Goal: Task Accomplishment & Management: Use online tool/utility

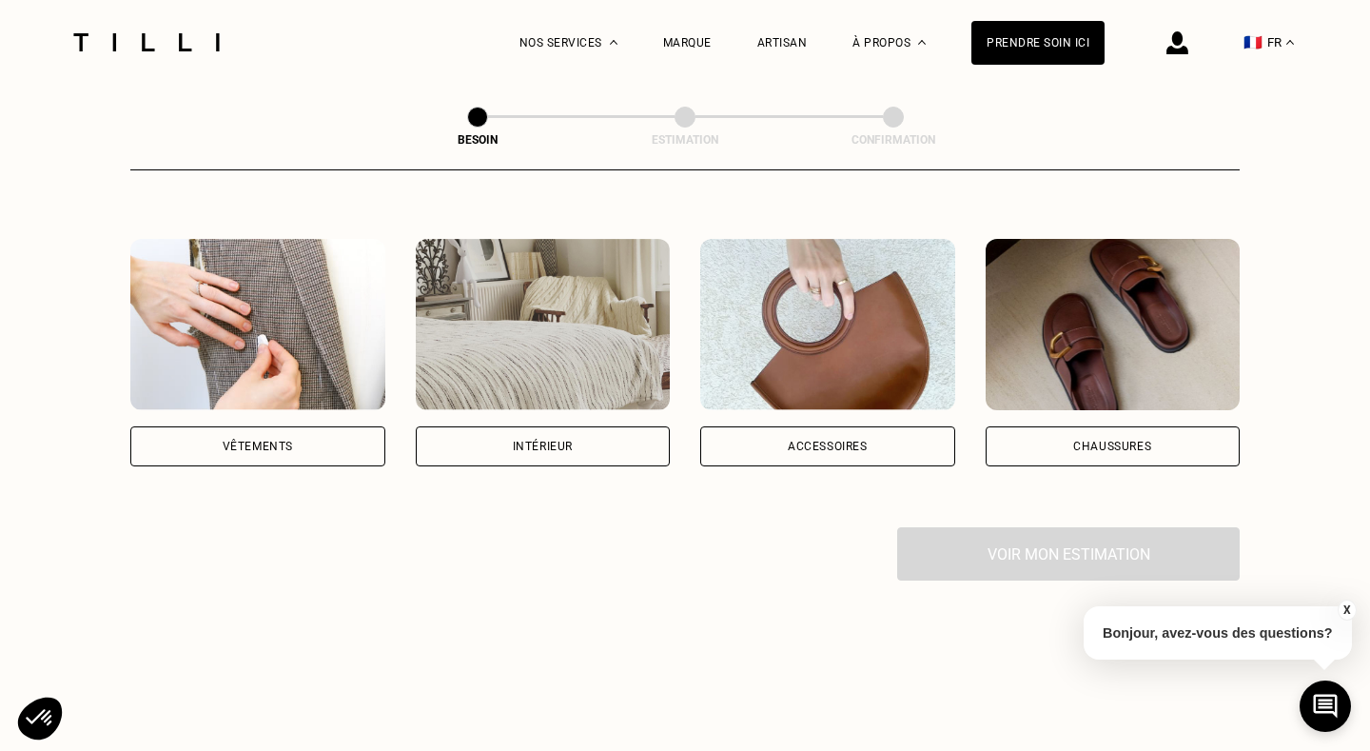
scroll to position [343, 0]
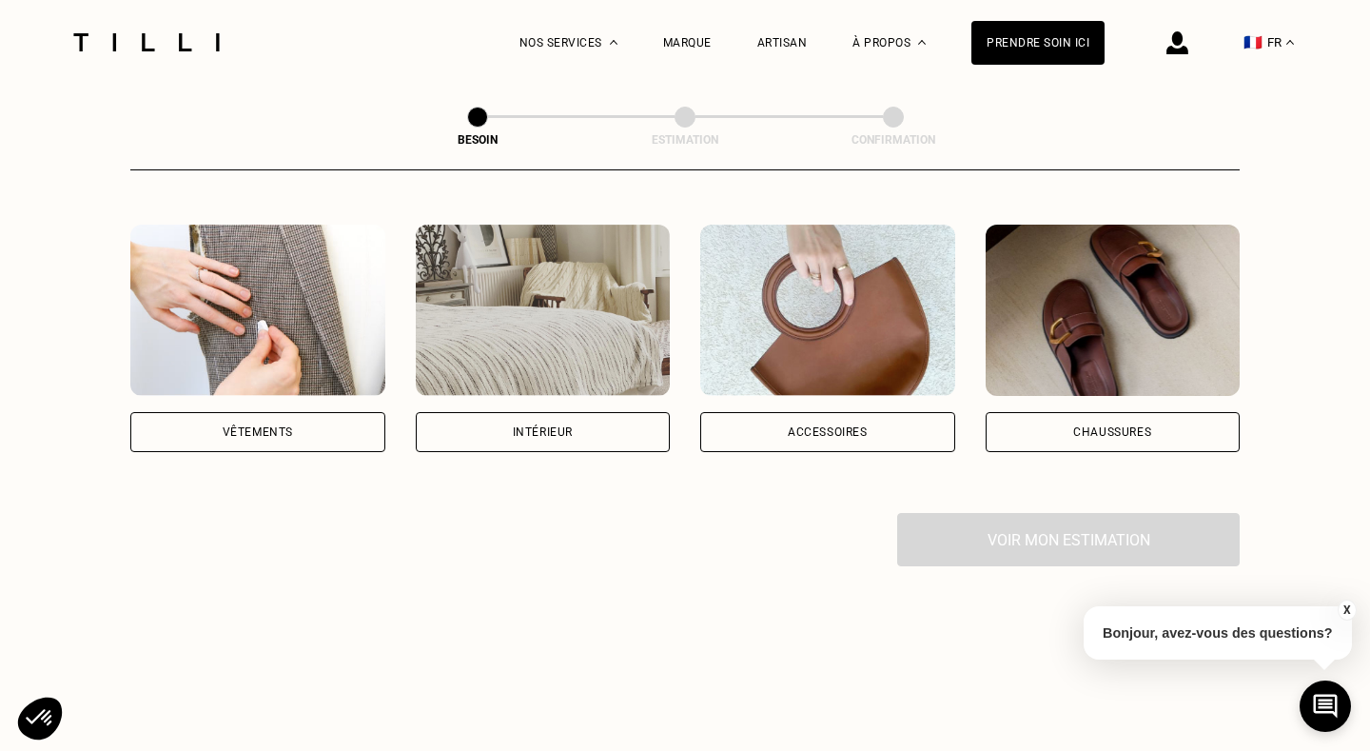
click at [257, 426] on div "Vêtements" at bounding box center [258, 431] width 70 height 11
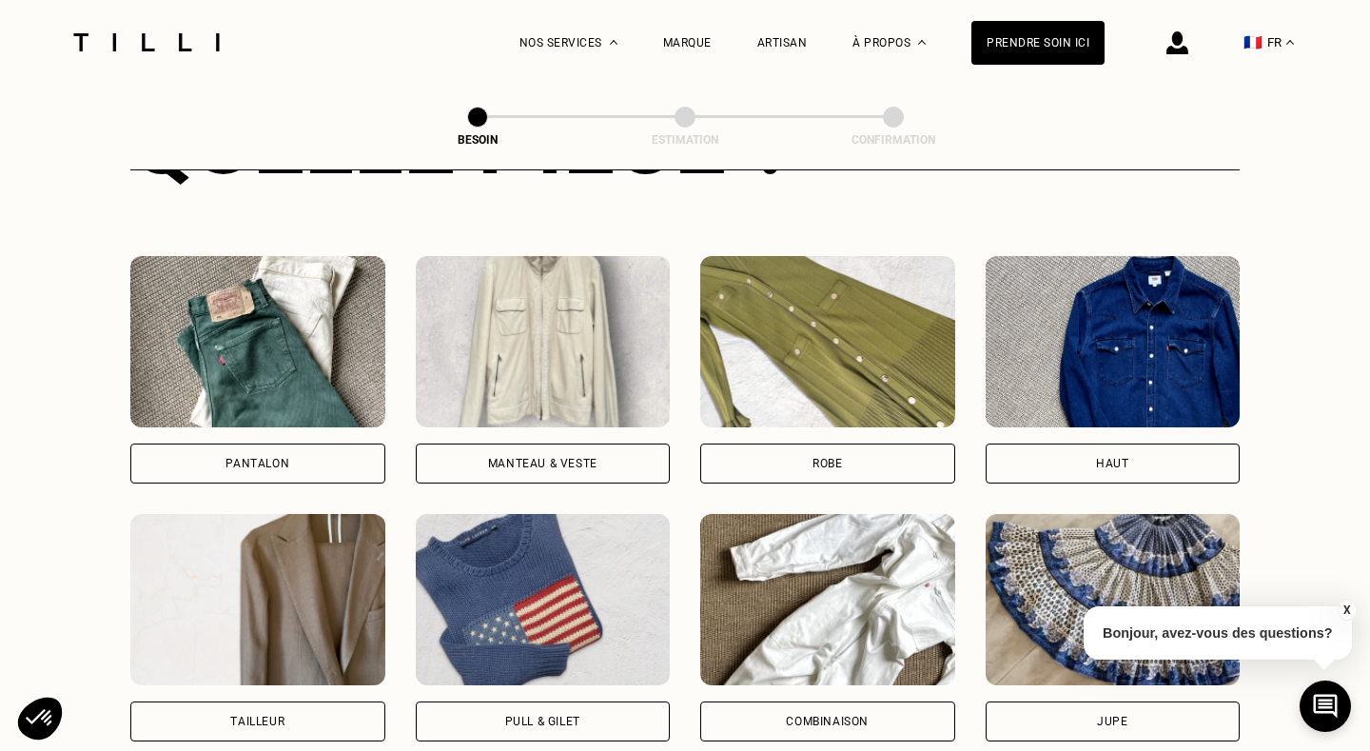
scroll to position [848, 0]
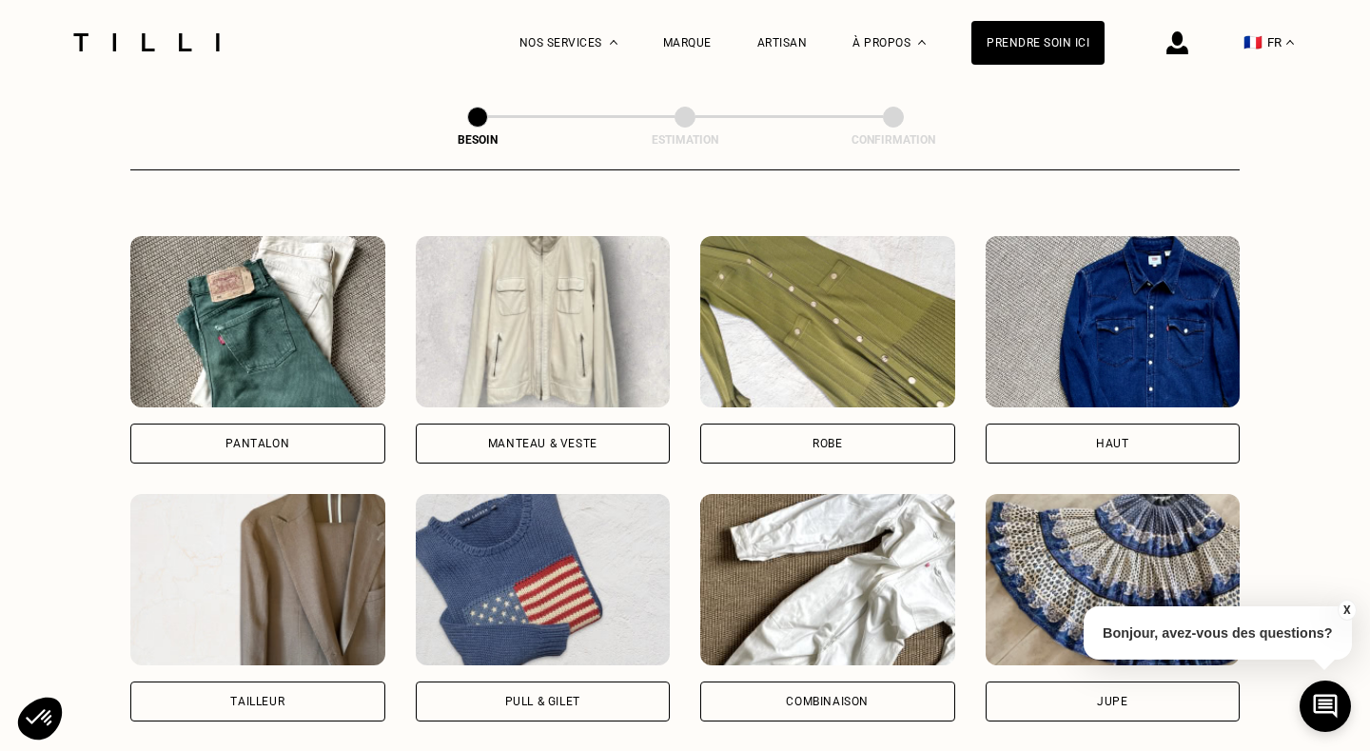
click at [1120, 438] on div "Haut" at bounding box center [1112, 443] width 32 height 11
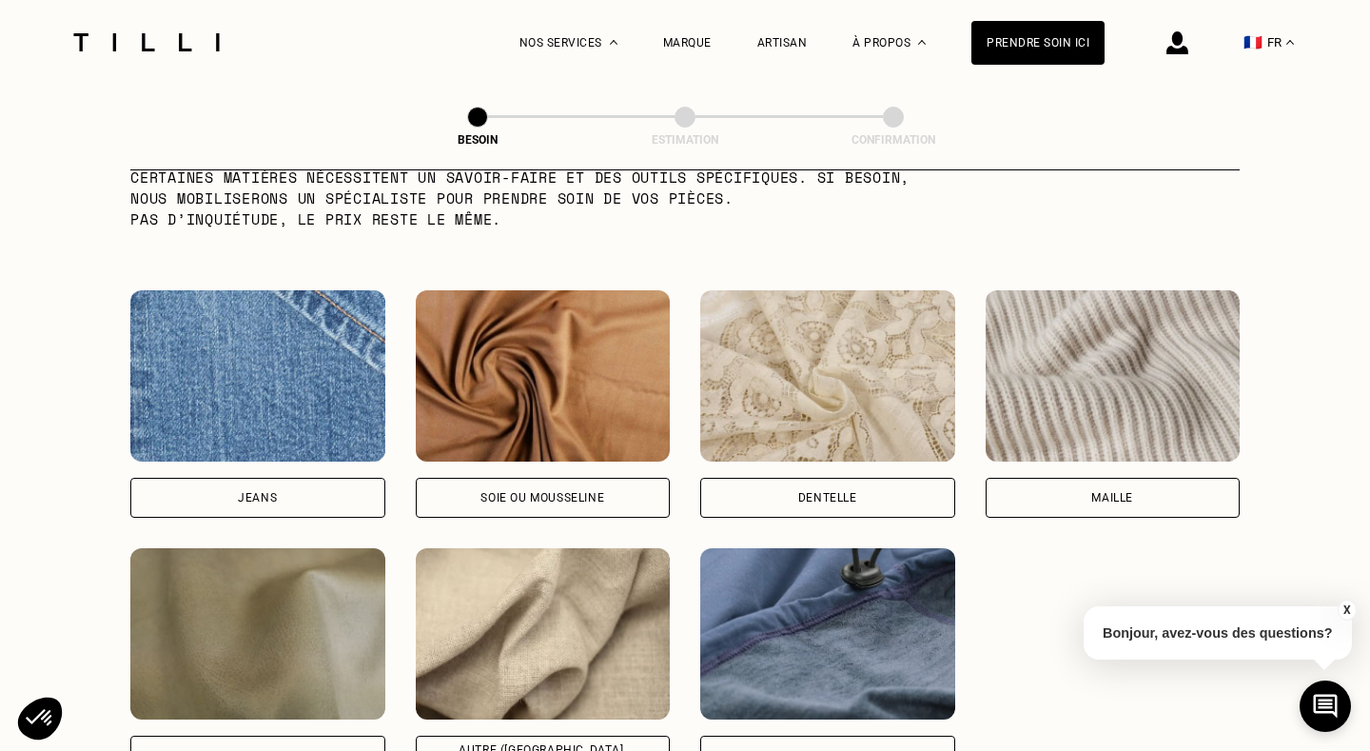
scroll to position [1995, 0]
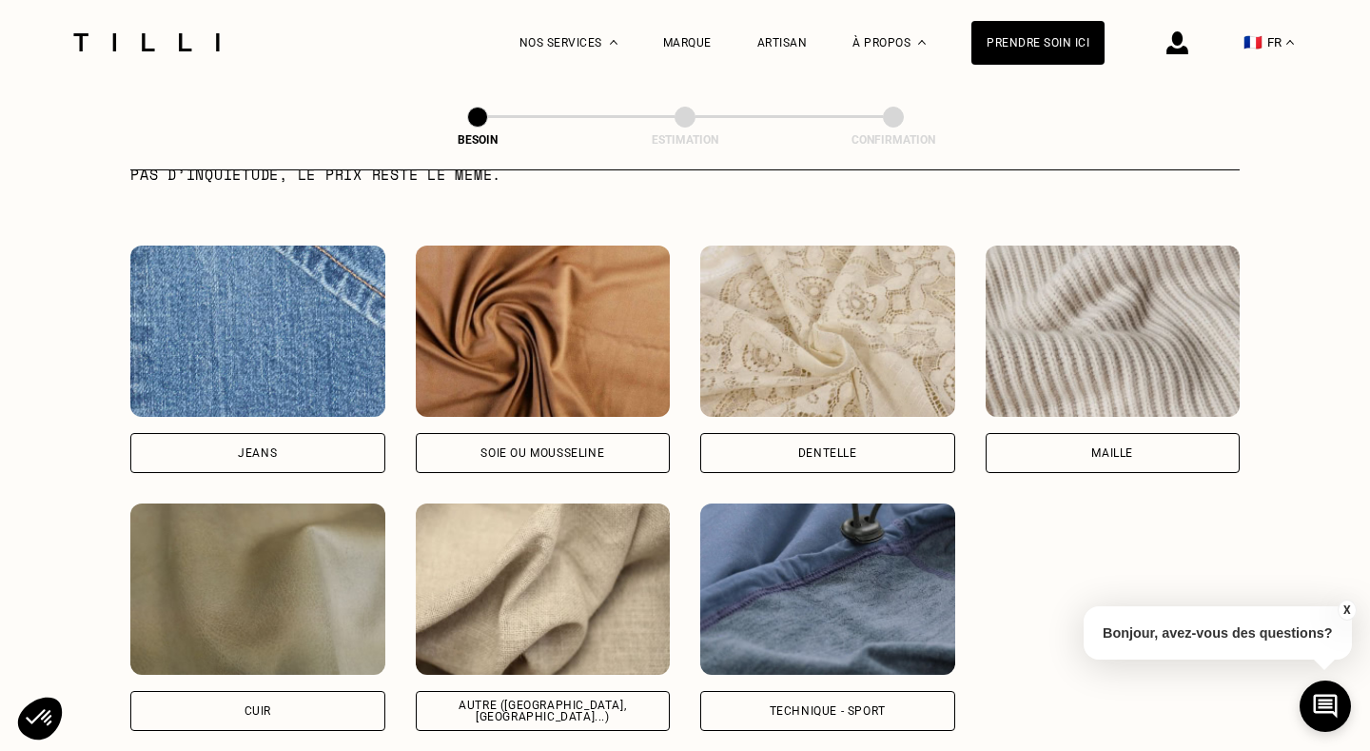
click at [877, 433] on div "Dentelle" at bounding box center [827, 453] width 255 height 40
select select "FR"
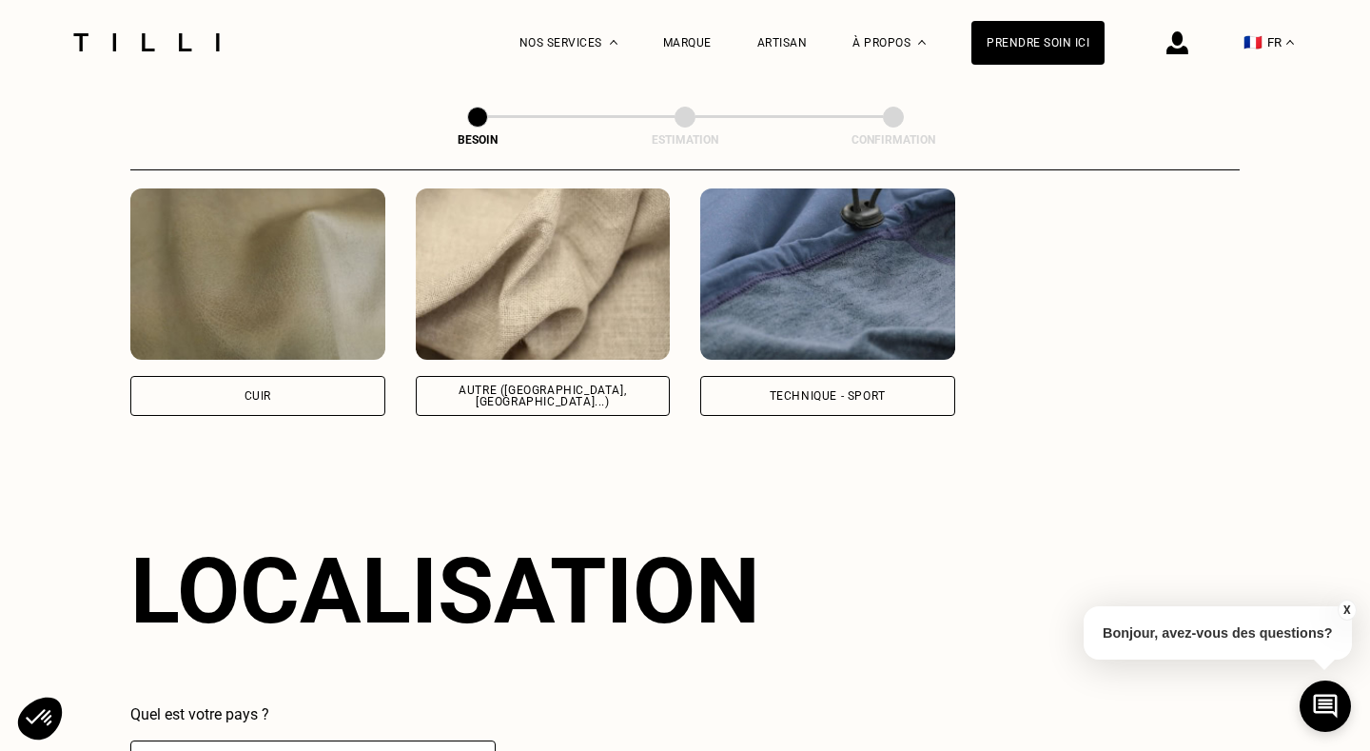
scroll to position [2550, 0]
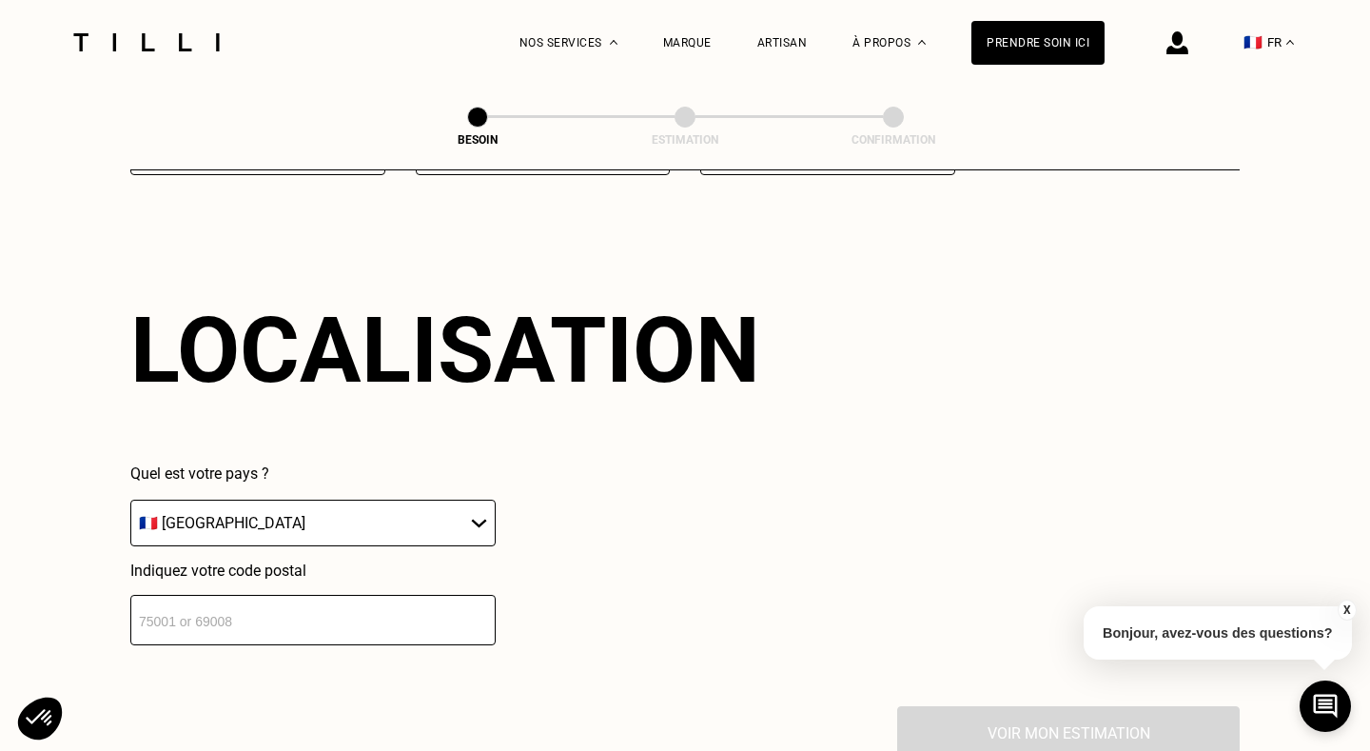
click at [167, 601] on input "number" at bounding box center [312, 620] width 365 height 50
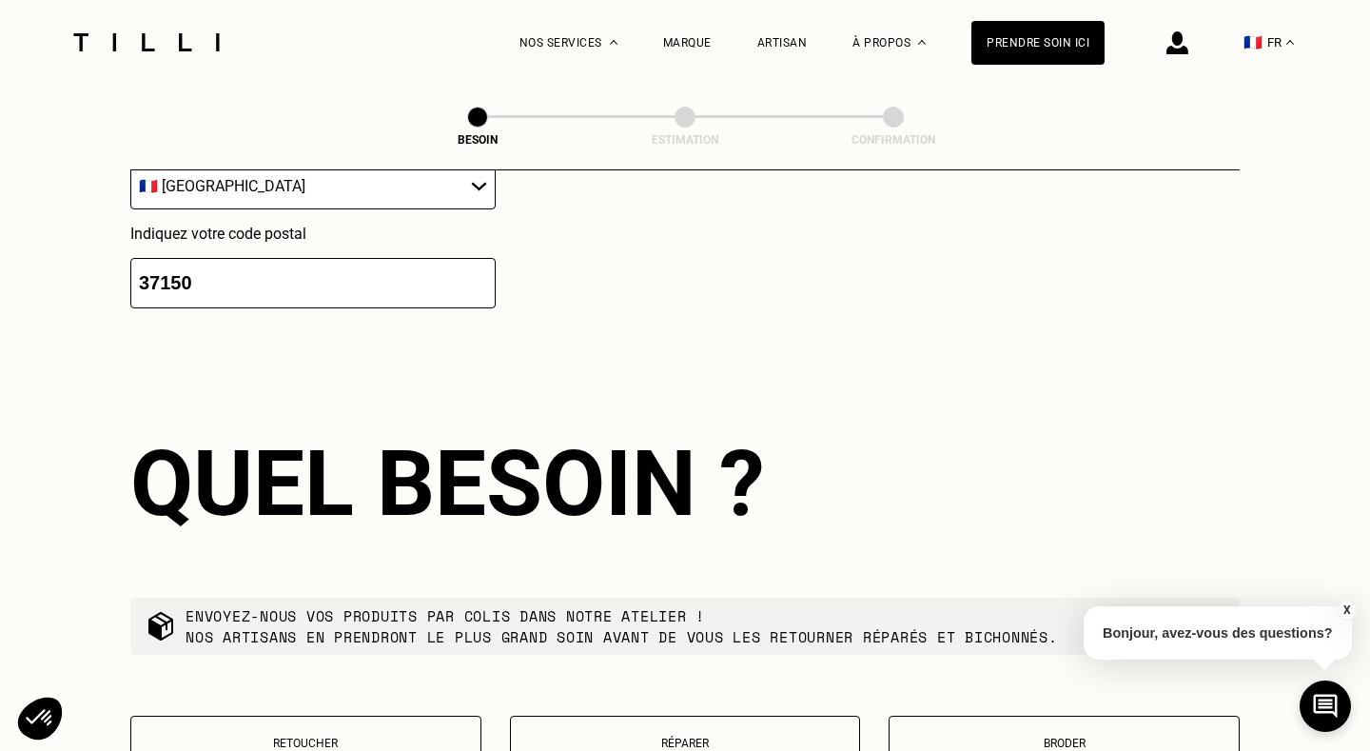
scroll to position [3020, 0]
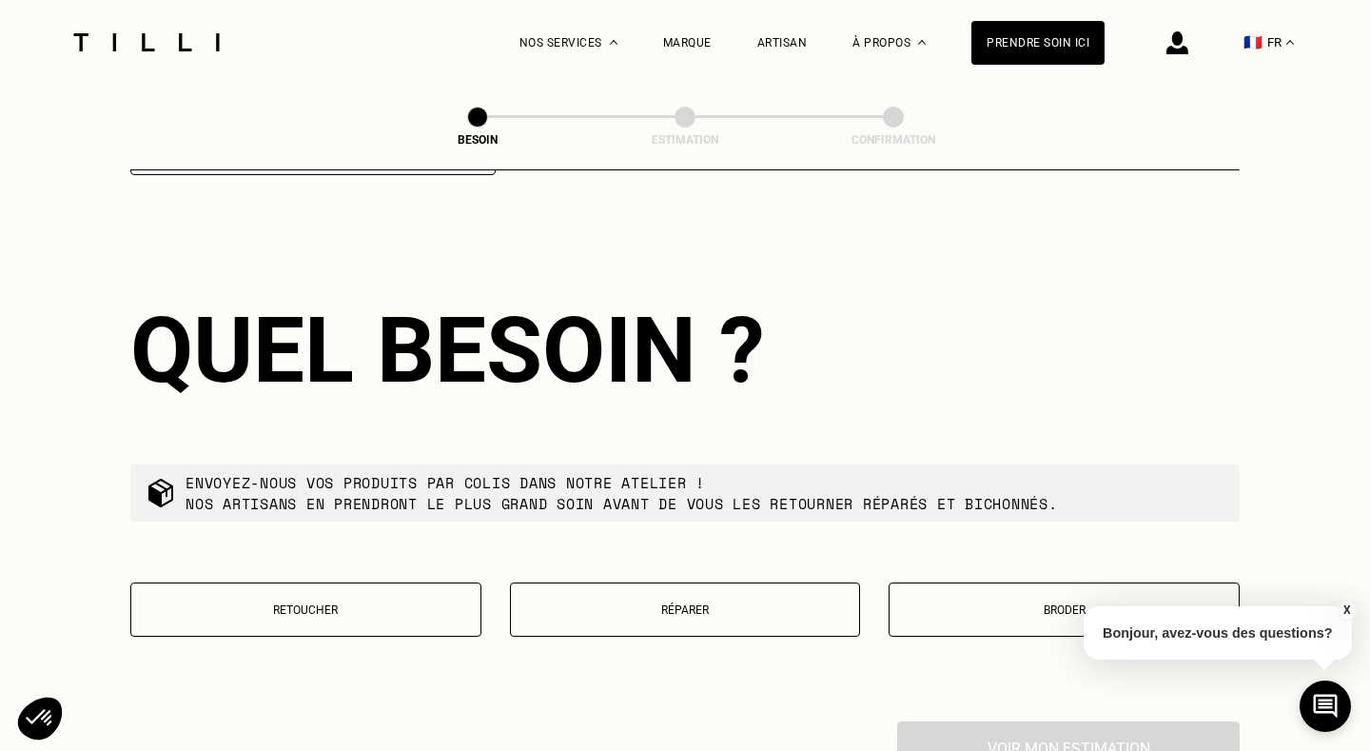
type input "37147"
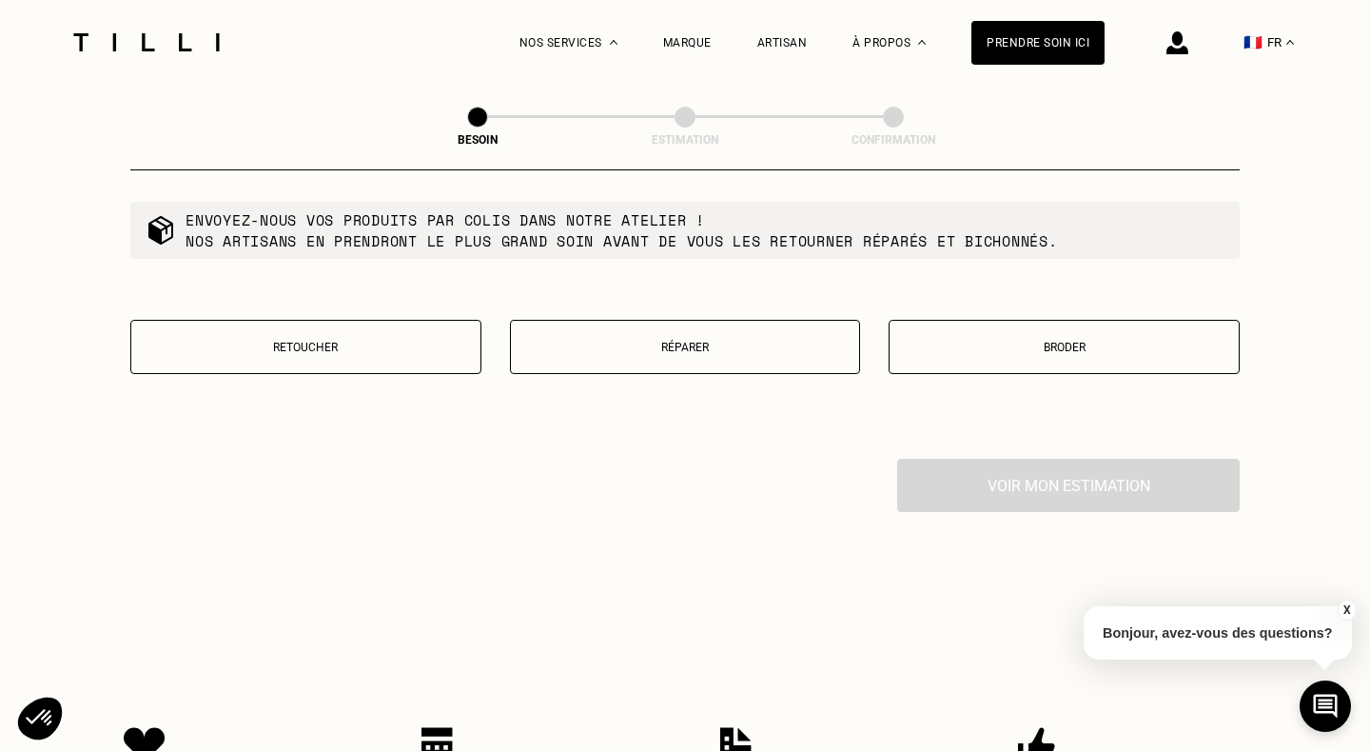
scroll to position [3287, 0]
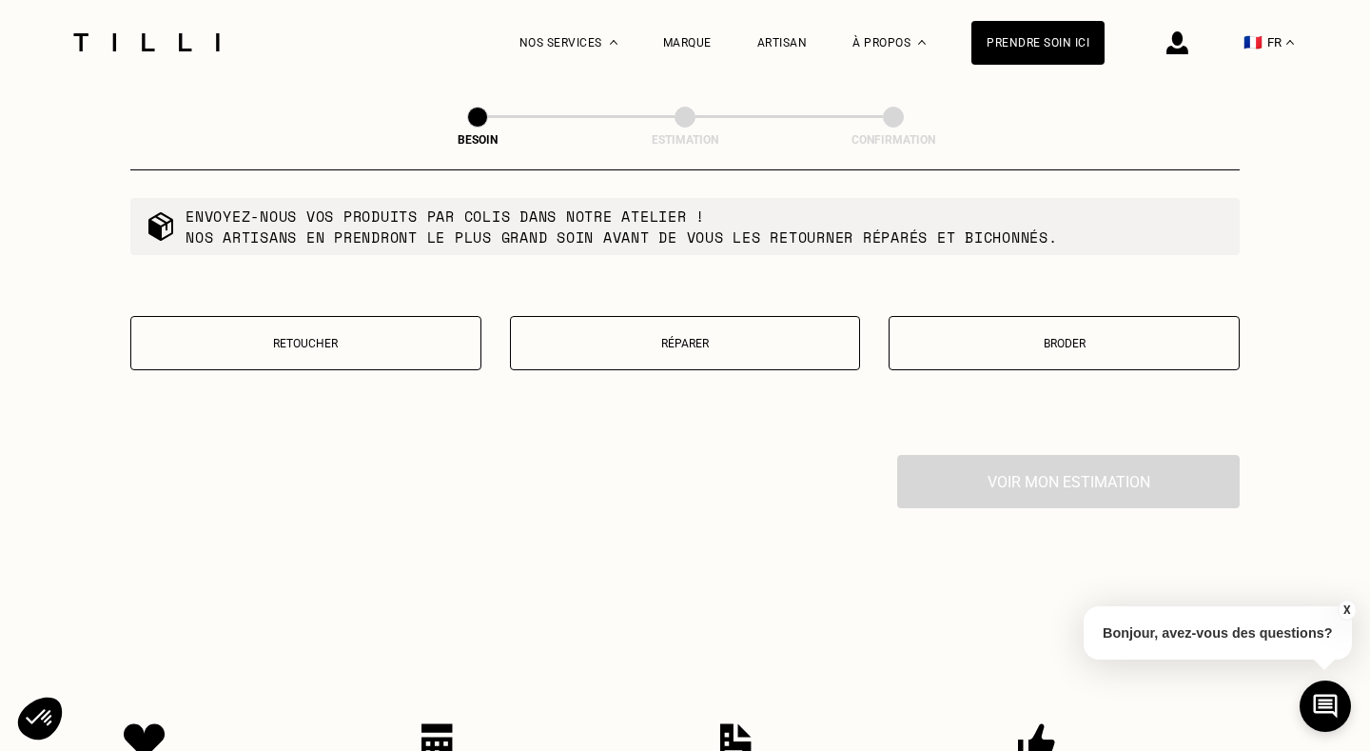
click at [1113, 337] on p "Broder" at bounding box center [1064, 343] width 330 height 13
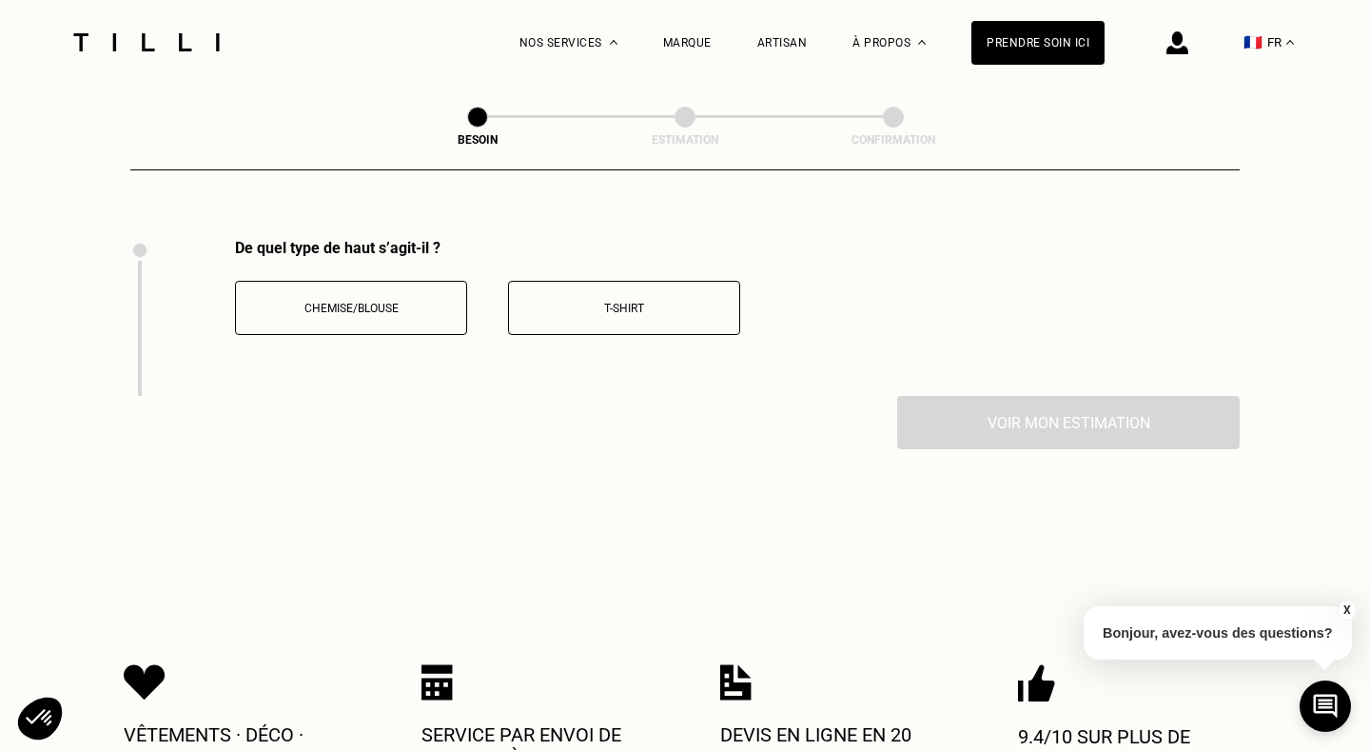
scroll to position [3506, 0]
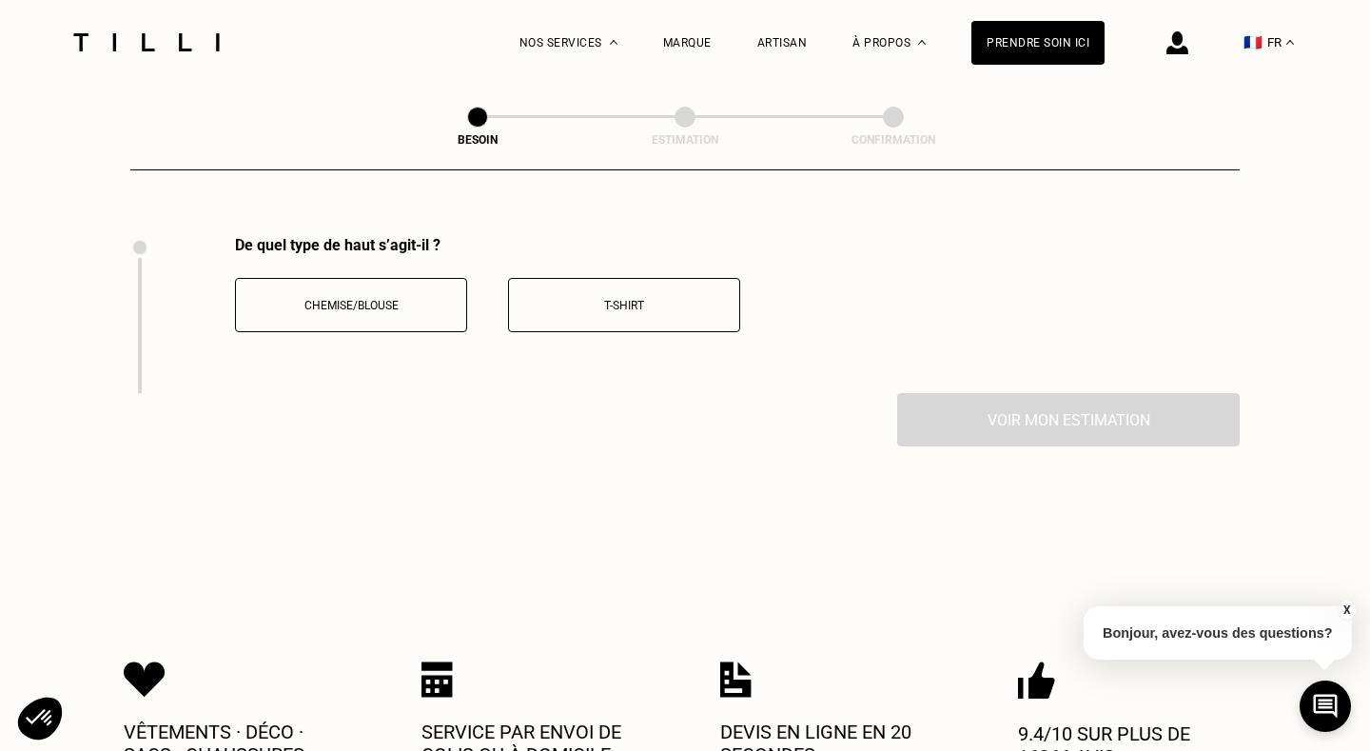
click at [351, 278] on button "Chemise/Blouse" at bounding box center [351, 305] width 232 height 54
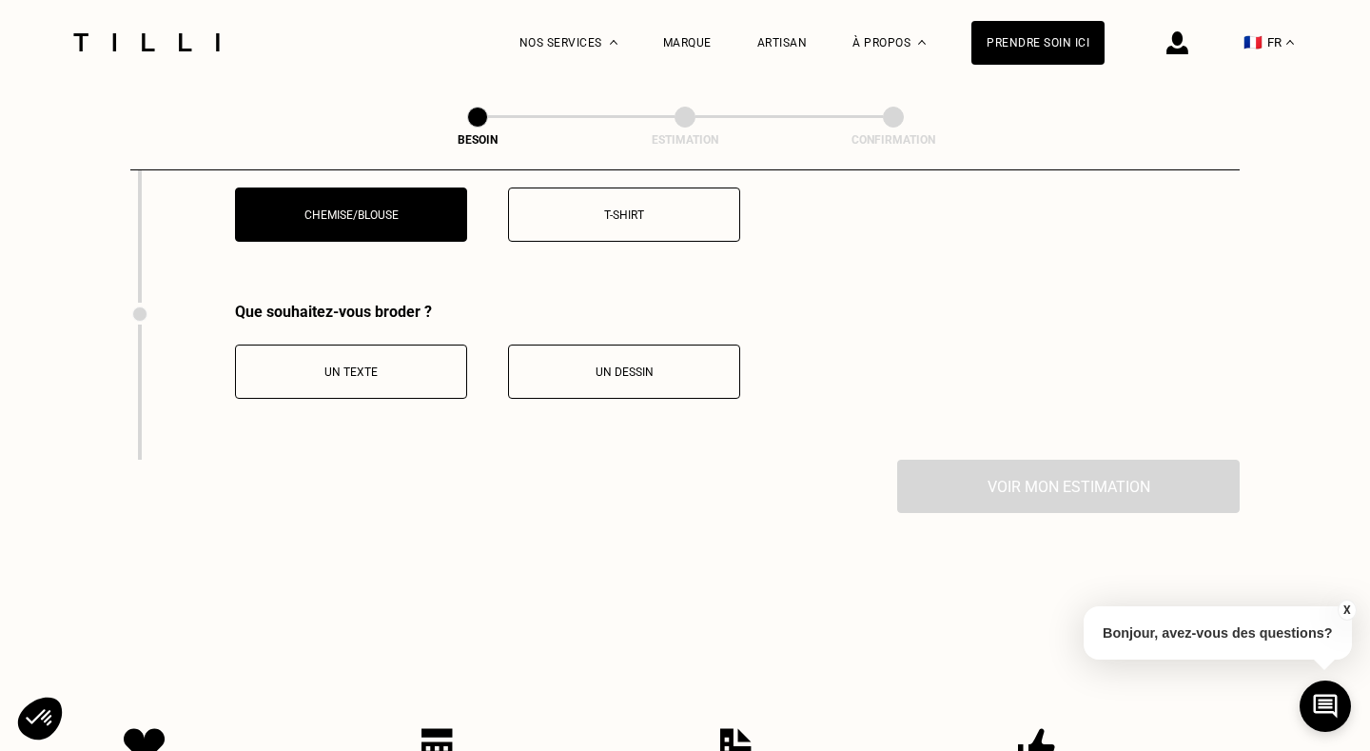
scroll to position [3663, 0]
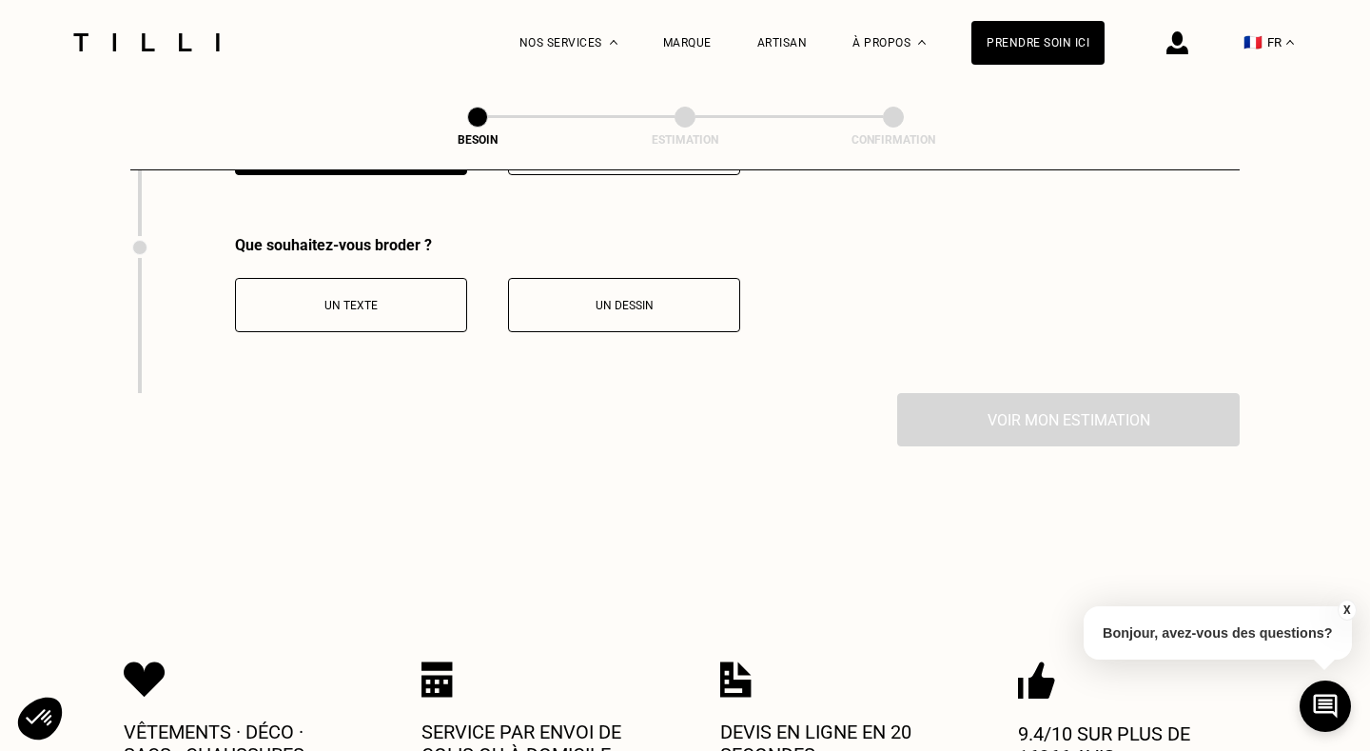
click at [624, 299] on p "Un dessin" at bounding box center [624, 305] width 211 height 13
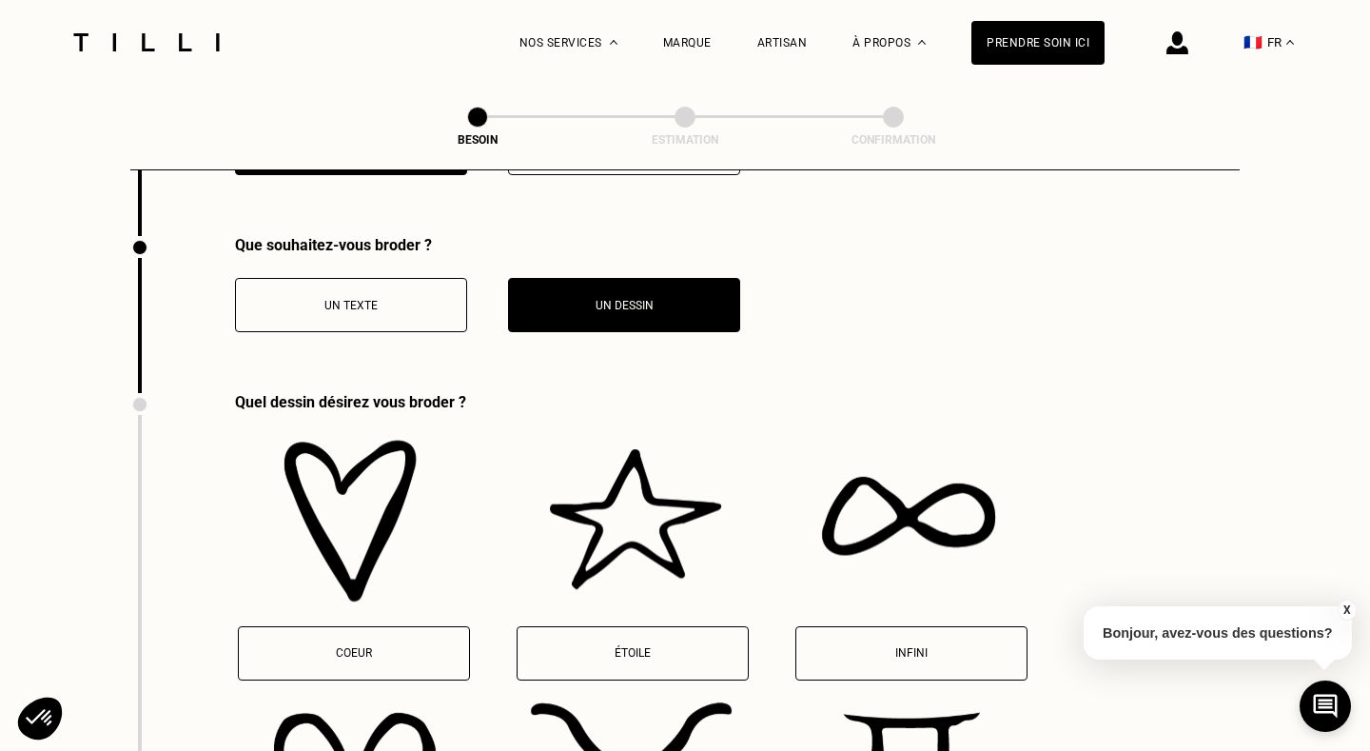
scroll to position [3820, 0]
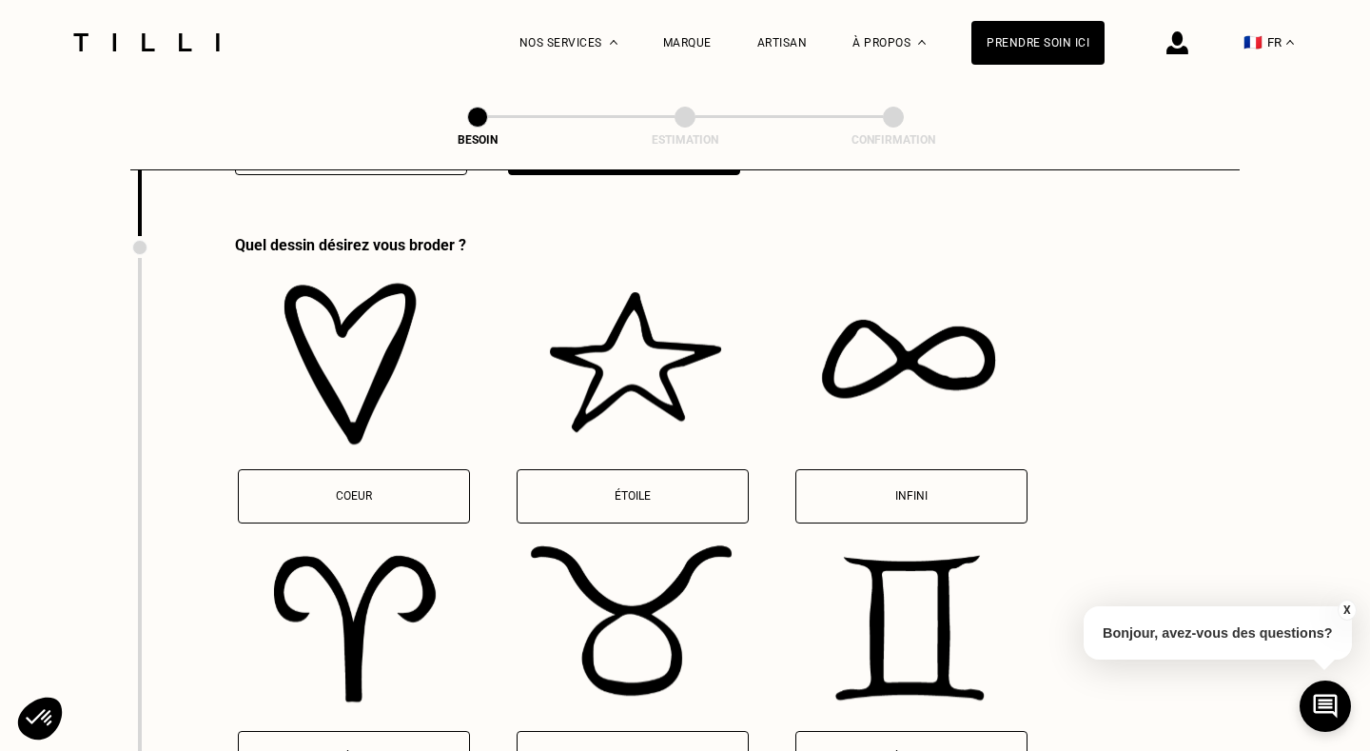
click at [614, 490] on button "Étoile" at bounding box center [633, 496] width 232 height 54
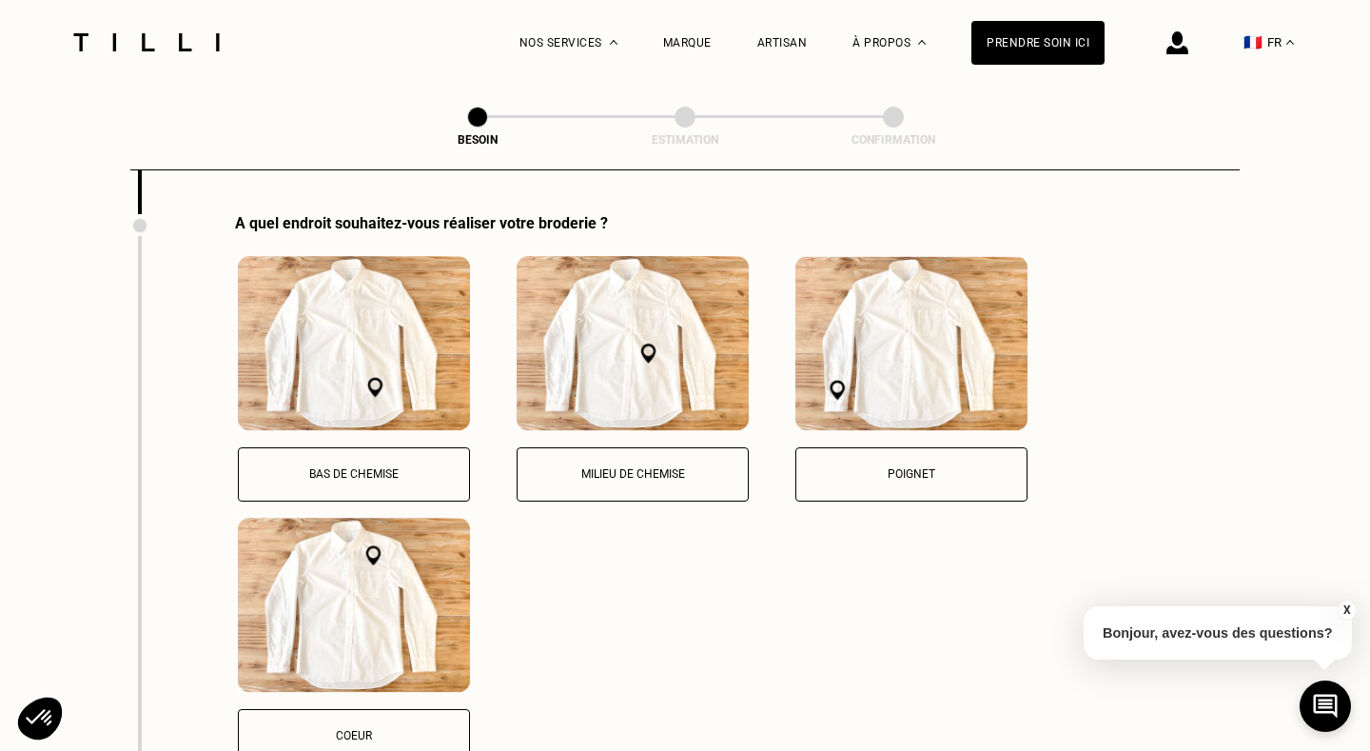
scroll to position [5738, 0]
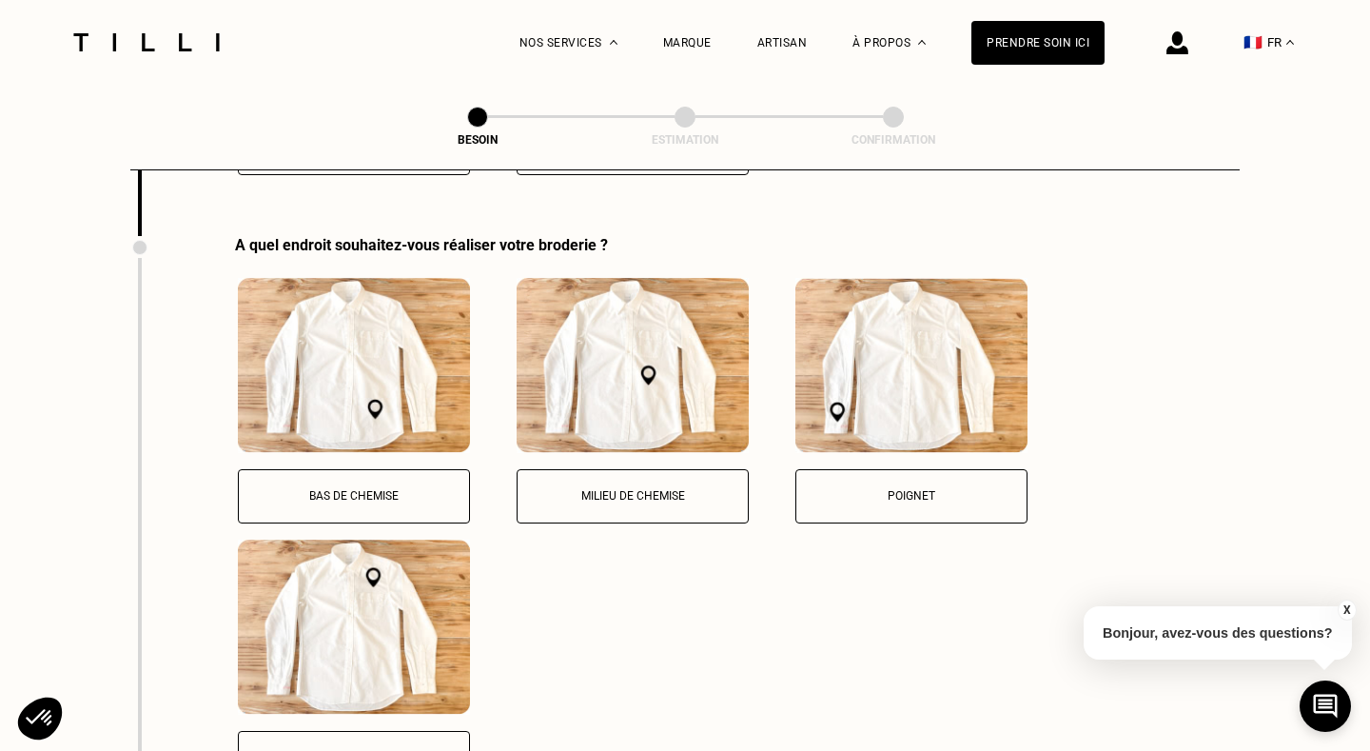
click at [915, 489] on p "Poignet" at bounding box center [911, 495] width 211 height 13
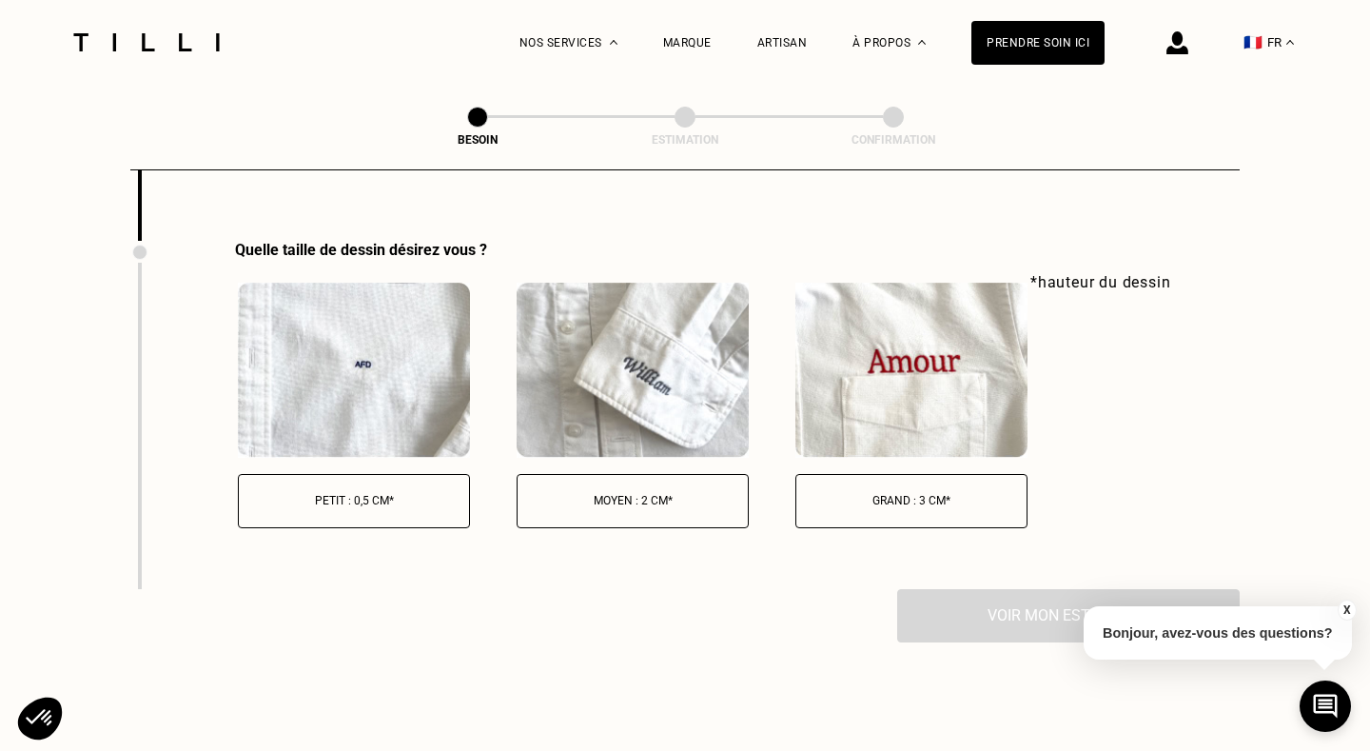
scroll to position [6459, 0]
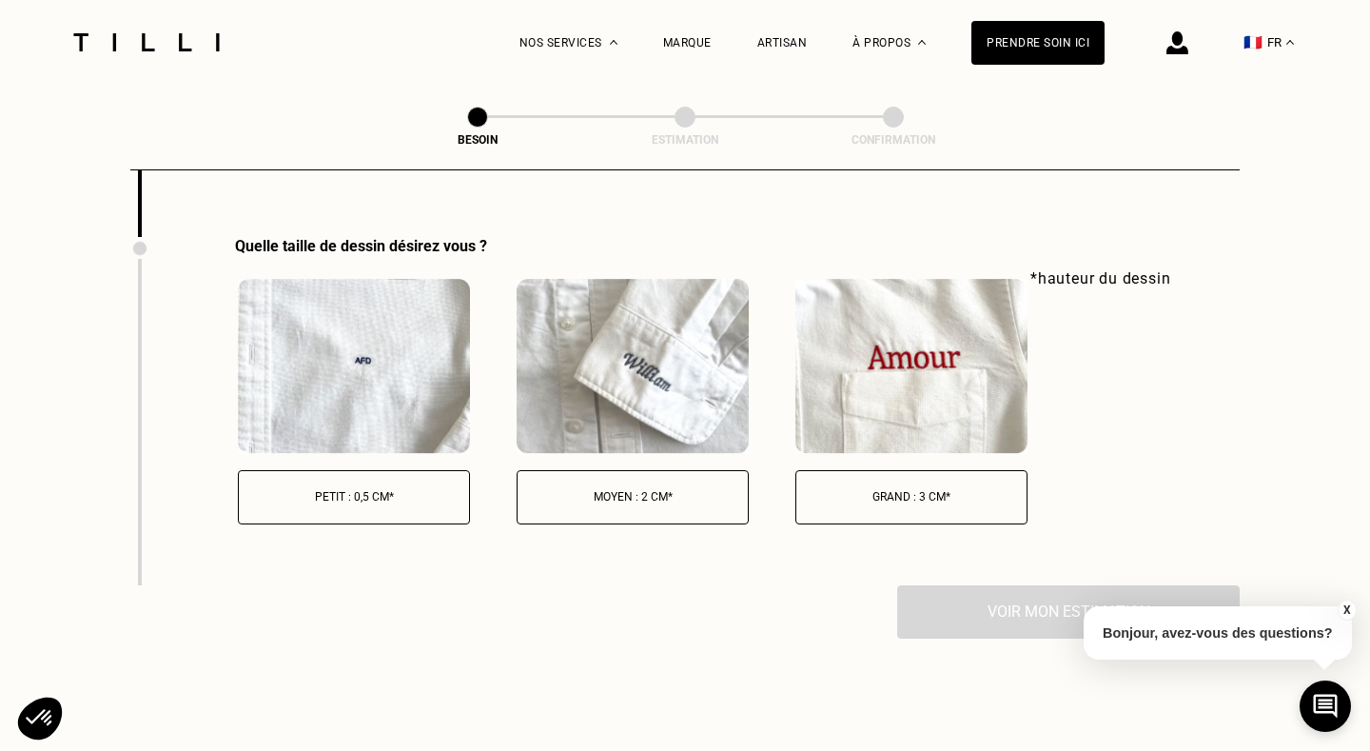
click at [915, 490] on p "Grand : 3 cm*" at bounding box center [911, 496] width 211 height 13
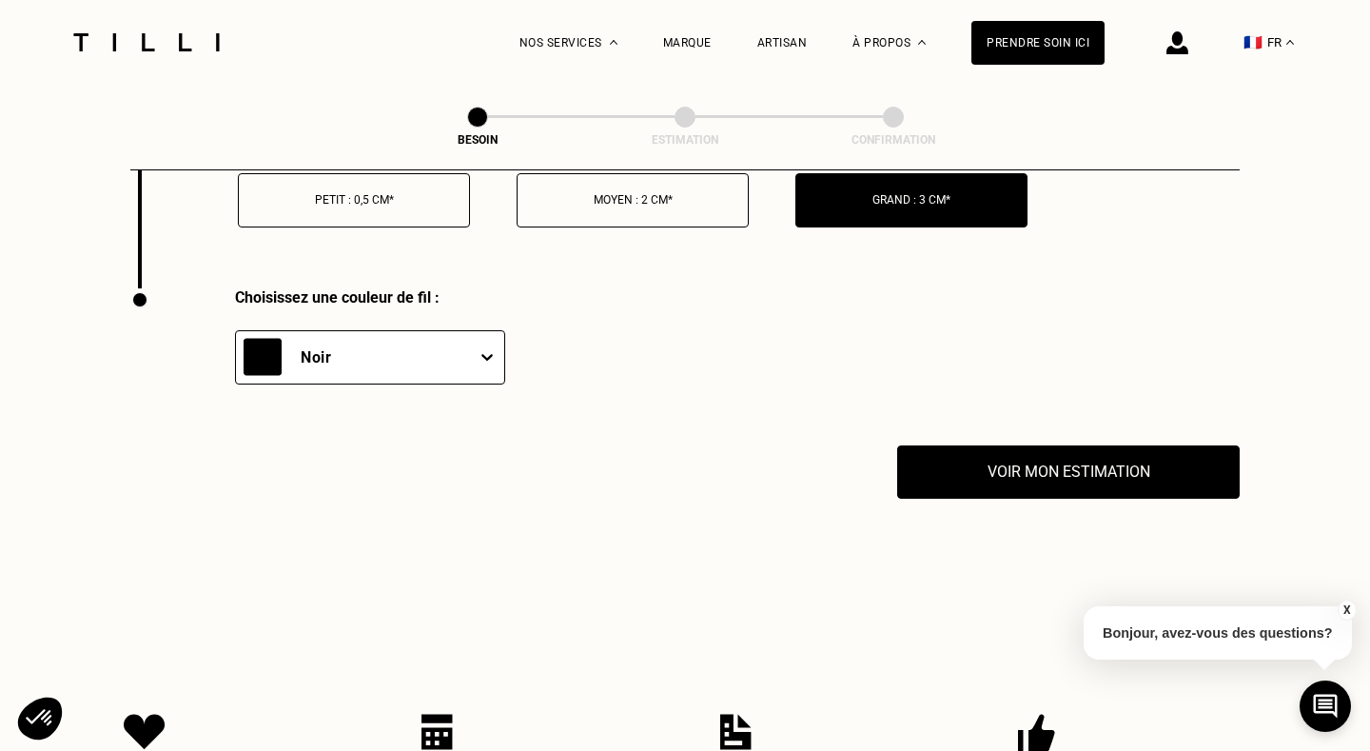
scroll to position [6807, 0]
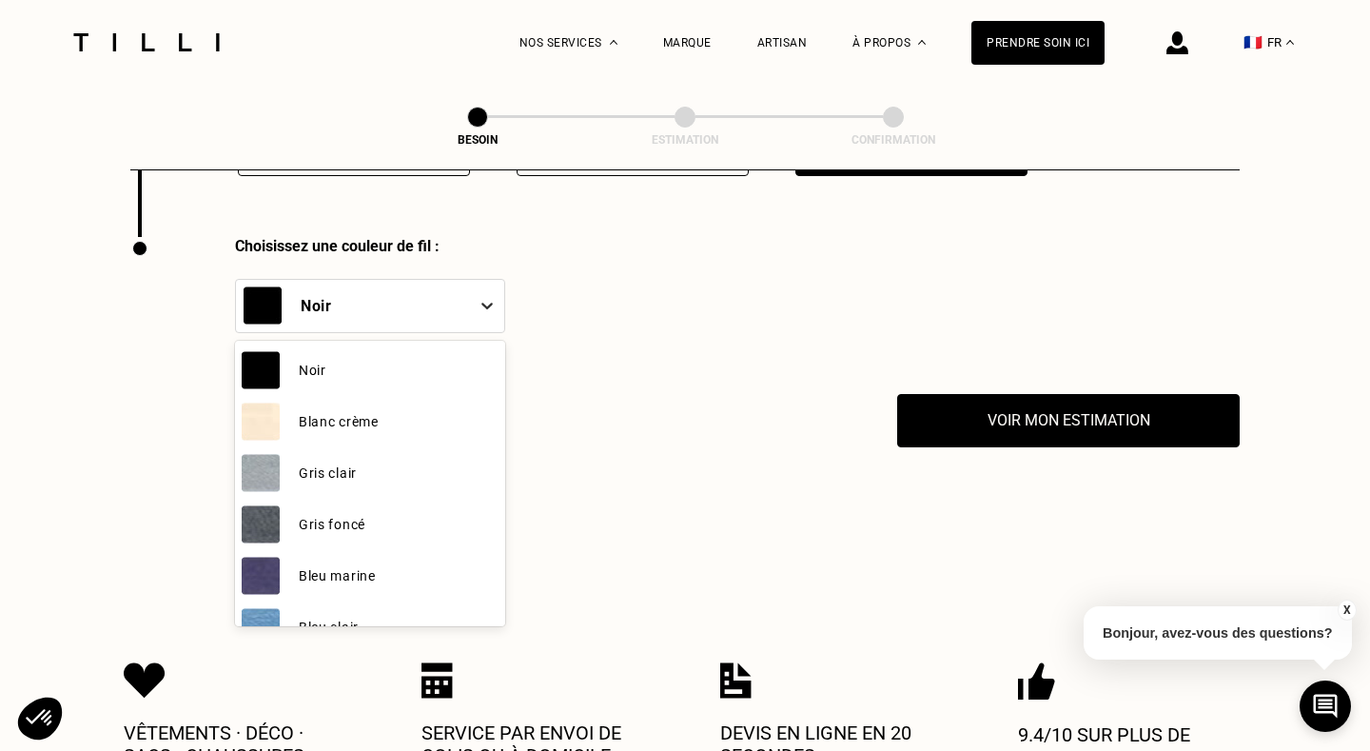
click at [492, 296] on icon at bounding box center [487, 305] width 19 height 19
drag, startPoint x: 499, startPoint y: 383, endPoint x: 484, endPoint y: 445, distance: 64.4
click at [484, 445] on div "Noir Blanc crème Gris clair Gris foncé Bleu marine Bleu clair Rose Rouge Bordea…" at bounding box center [370, 483] width 270 height 285
click at [500, 447] on div "Gris clair" at bounding box center [370, 472] width 270 height 51
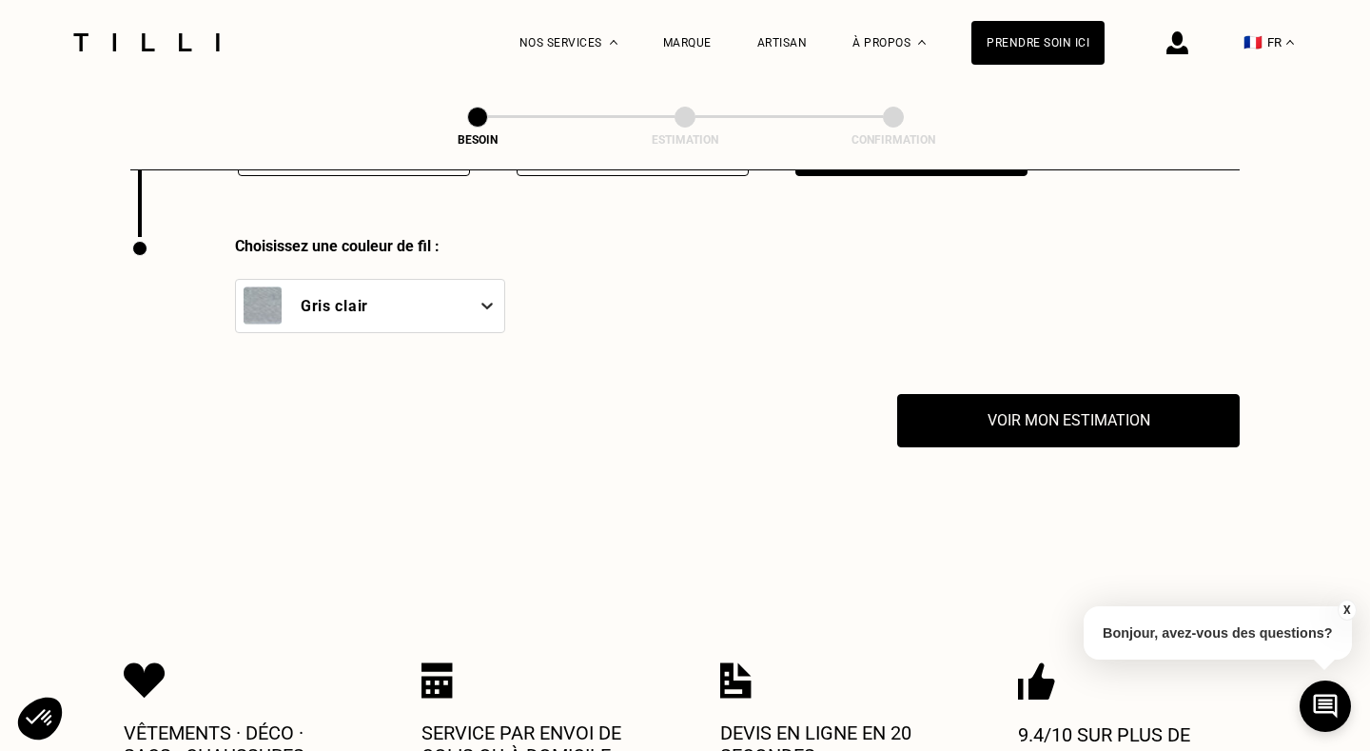
click at [491, 296] on icon at bounding box center [487, 305] width 19 height 19
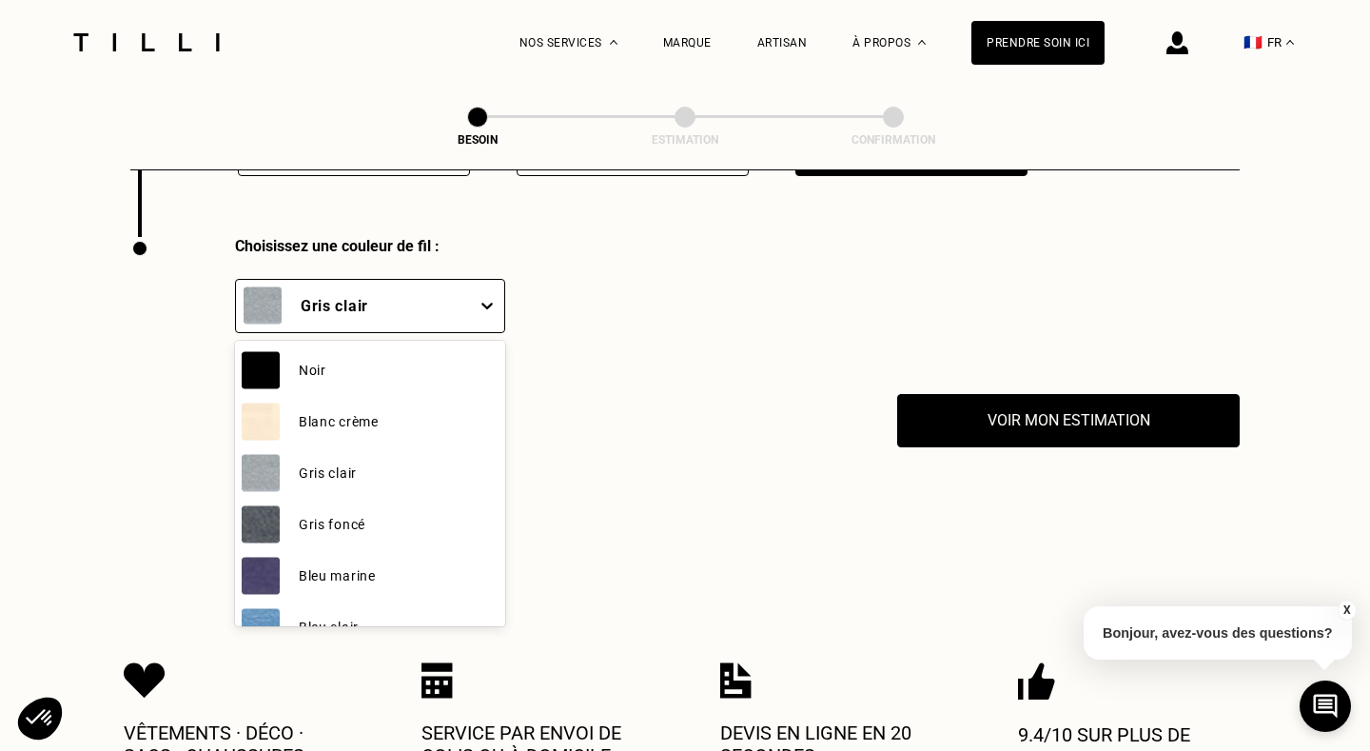
drag, startPoint x: 498, startPoint y: 349, endPoint x: 494, endPoint y: 396, distance: 46.8
click at [494, 396] on div "Noir Blanc crème Gris clair Gris foncé Bleu marine Bleu clair Rose Rouge Bordea…" at bounding box center [370, 483] width 270 height 285
click at [502, 400] on div "Blanc crème" at bounding box center [370, 421] width 270 height 51
click at [502, 400] on div "Voir mon estimation" at bounding box center [685, 420] width 1110 height 53
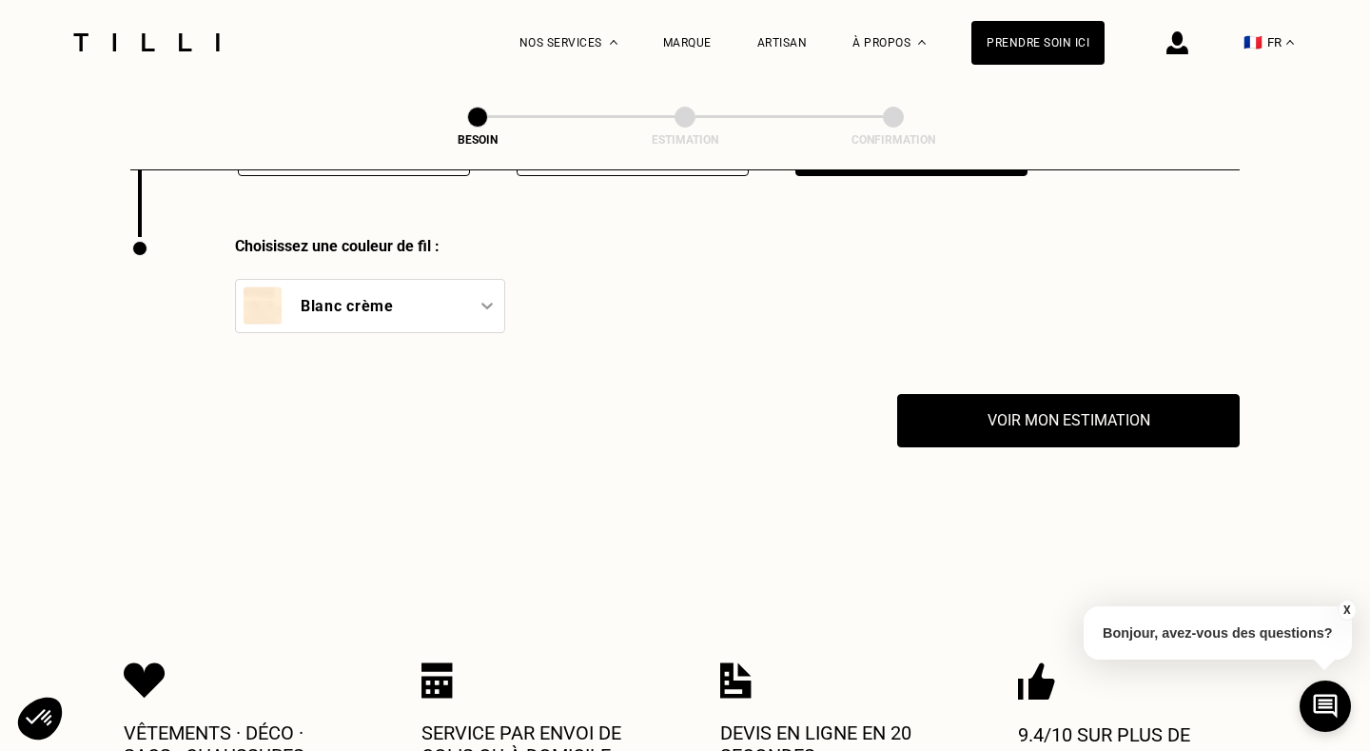
click at [491, 296] on icon at bounding box center [487, 305] width 19 height 19
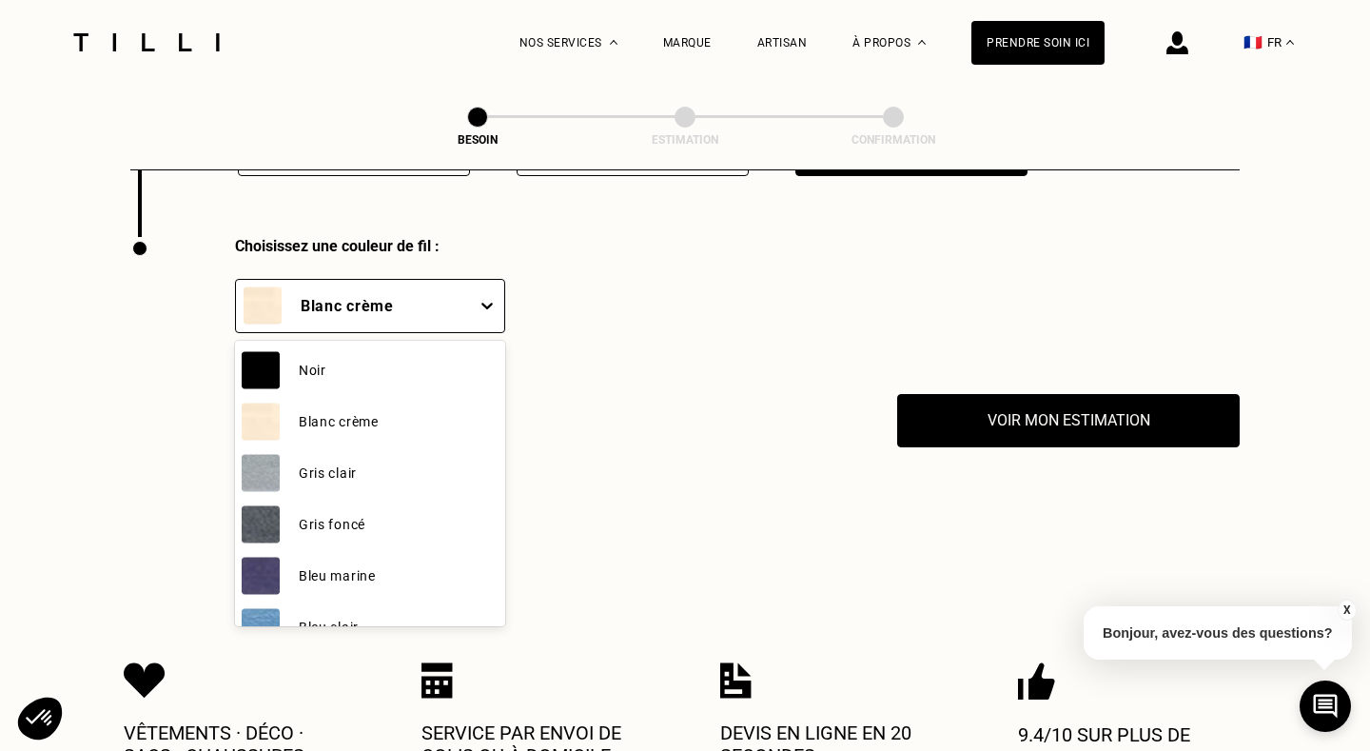
click at [254, 557] on img at bounding box center [261, 576] width 38 height 38
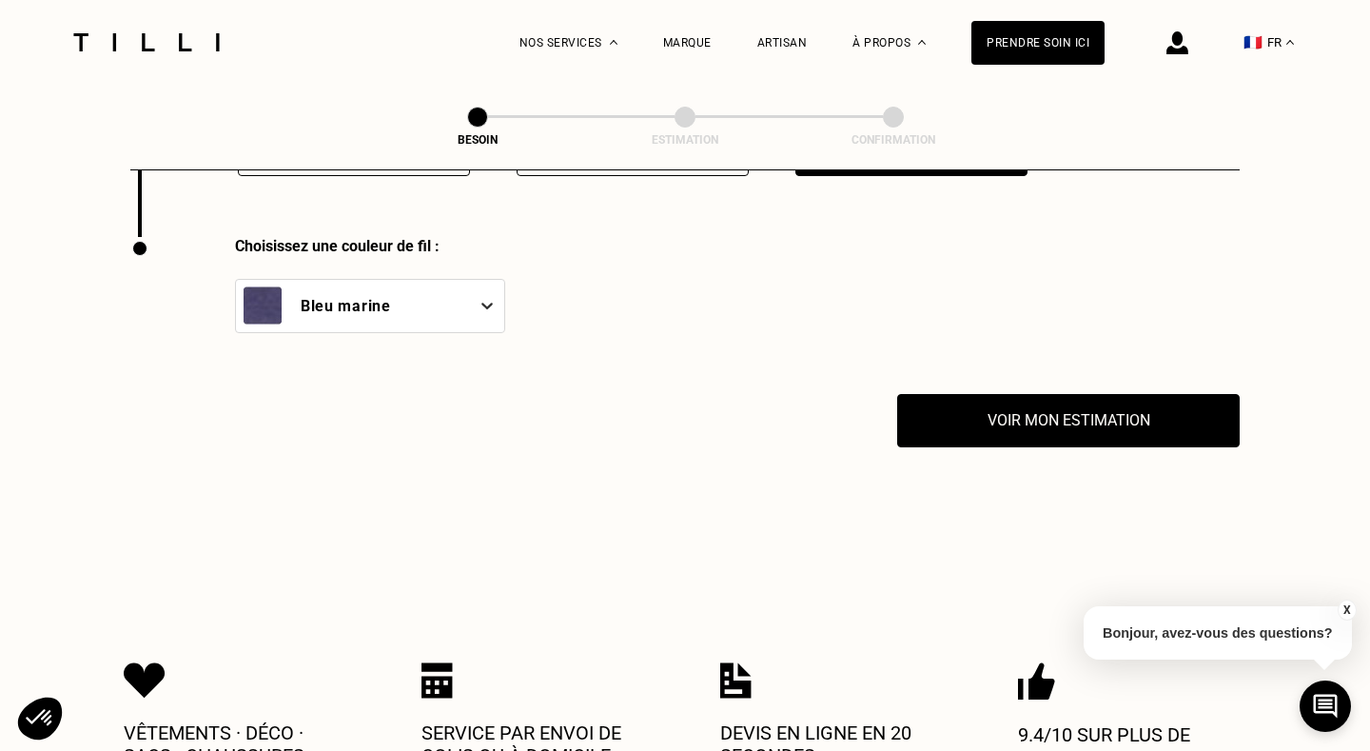
click at [483, 303] on icon at bounding box center [487, 306] width 11 height 7
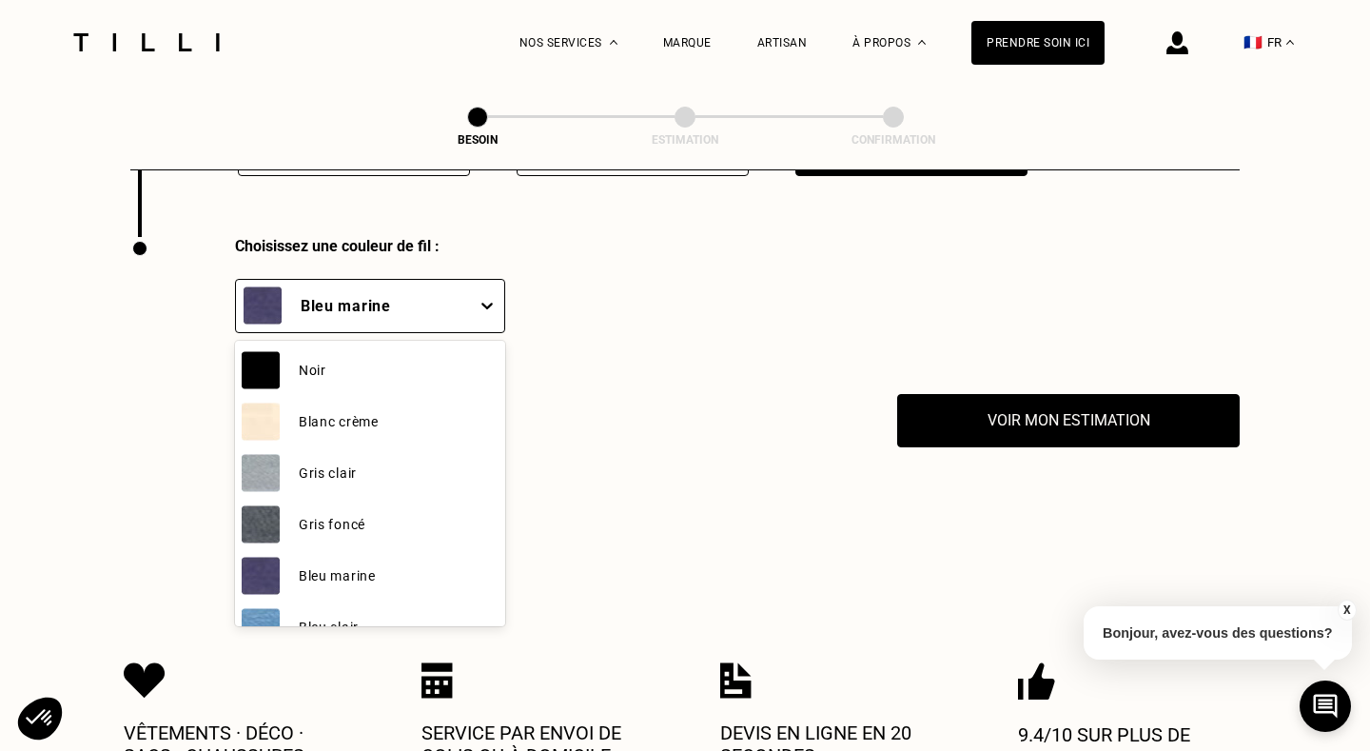
click at [260, 608] on img at bounding box center [261, 627] width 38 height 38
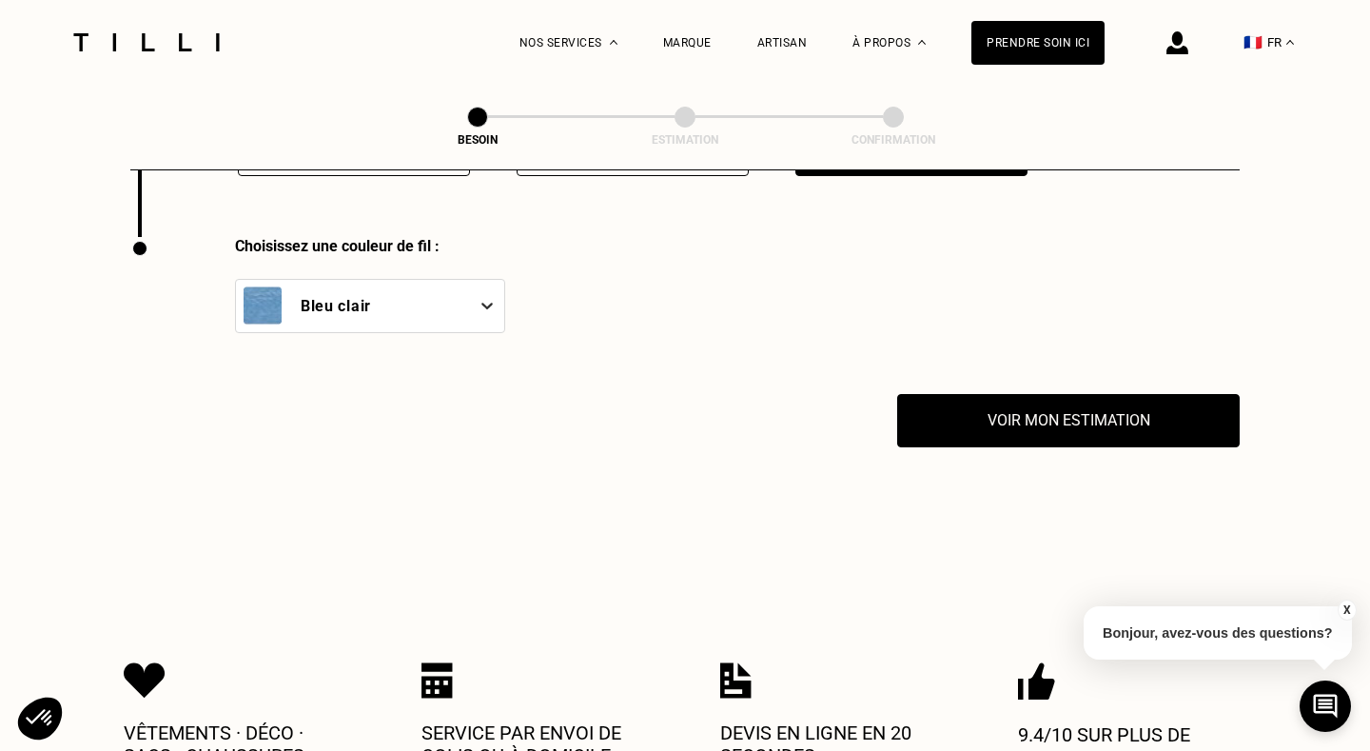
click at [487, 303] on icon at bounding box center [487, 306] width 11 height 7
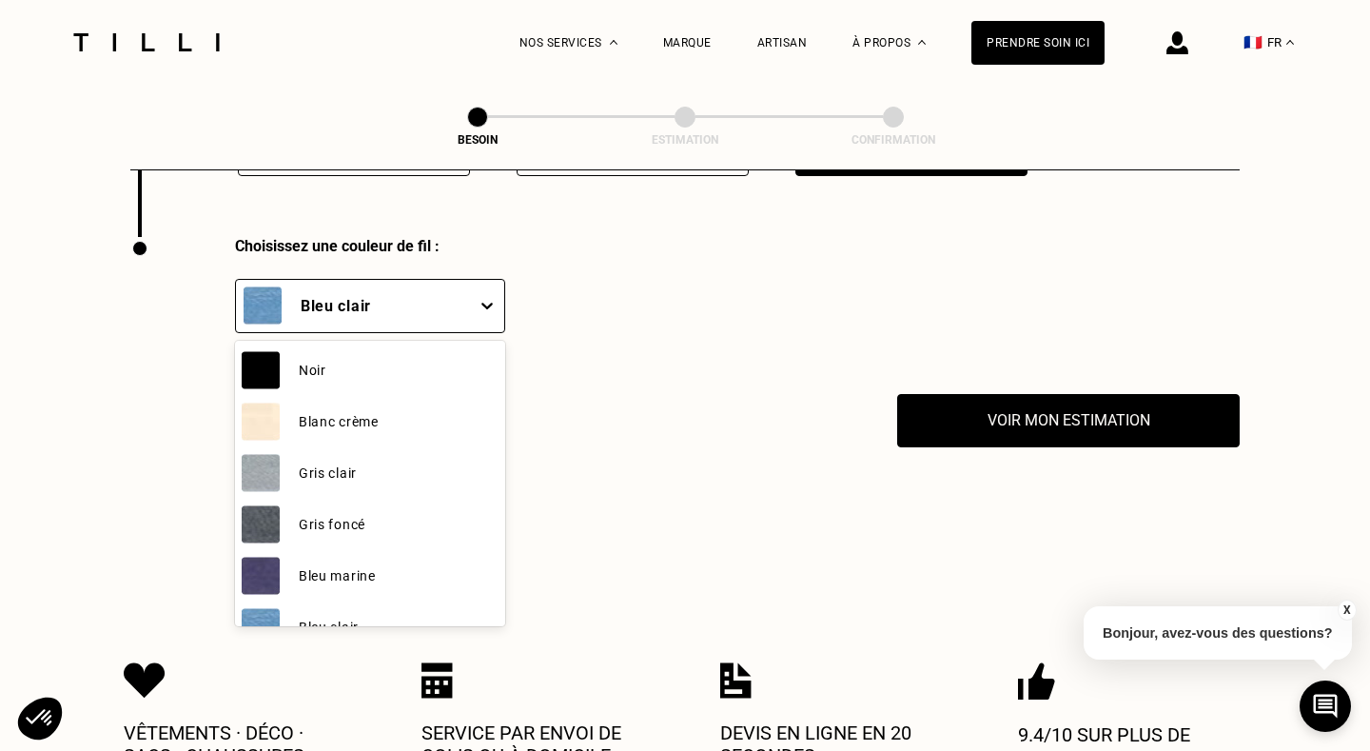
drag, startPoint x: 498, startPoint y: 338, endPoint x: 415, endPoint y: 659, distance: 331.2
click at [500, 447] on div "Gris clair" at bounding box center [370, 472] width 270 height 51
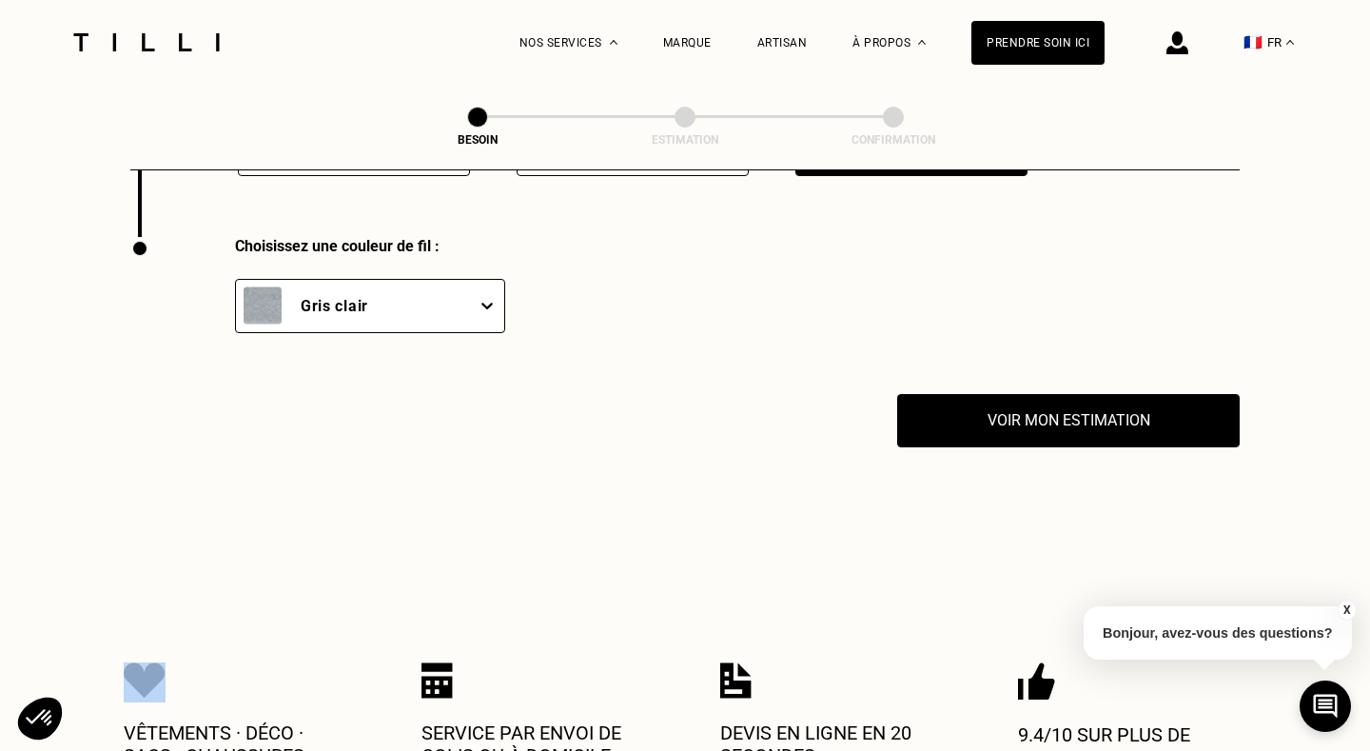
drag, startPoint x: 500, startPoint y: 432, endPoint x: 484, endPoint y: 532, distance: 101.1
click at [492, 296] on icon at bounding box center [487, 305] width 19 height 19
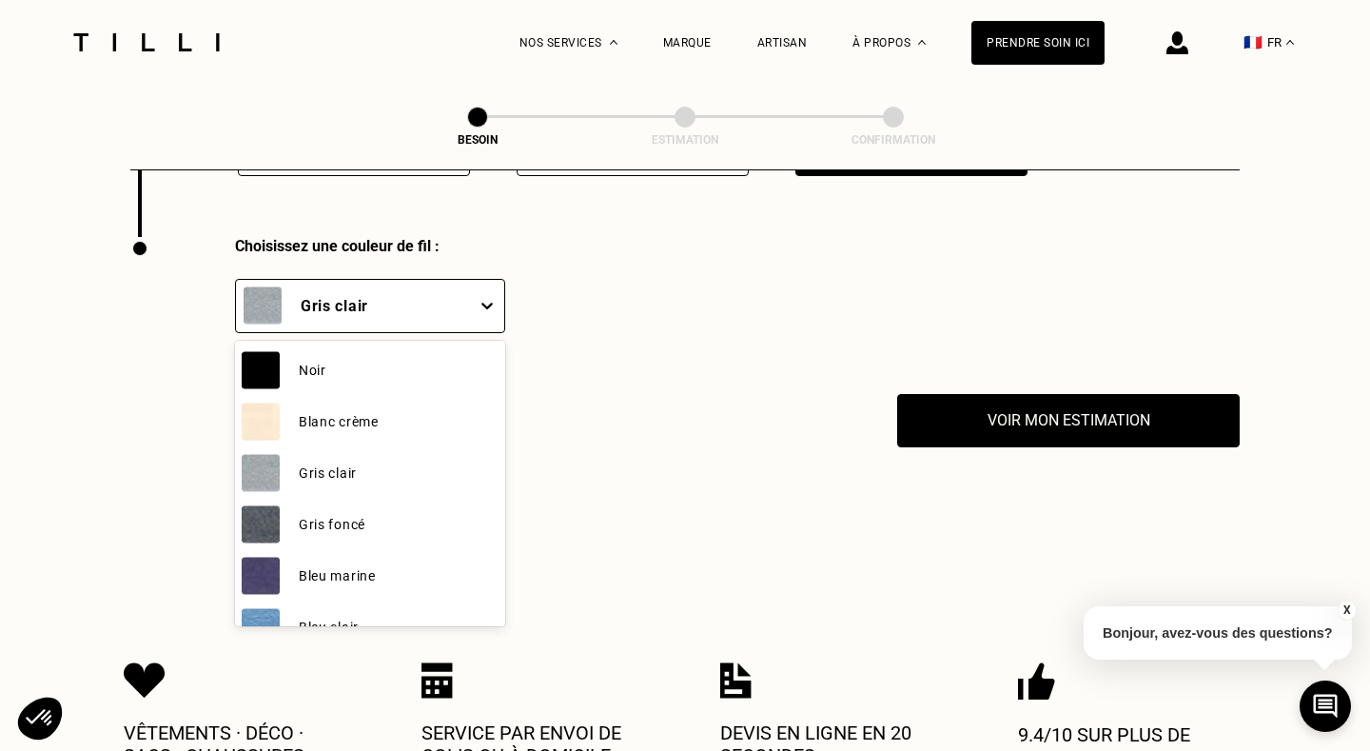
drag, startPoint x: 497, startPoint y: 363, endPoint x: 487, endPoint y: 486, distance: 124.1
click at [487, 486] on div "Noir Blanc crème Gris clair Gris foncé Bleu marine Bleu clair Rose Rouge Bordea…" at bounding box center [370, 483] width 270 height 285
drag, startPoint x: 498, startPoint y: 414, endPoint x: 502, endPoint y: 435, distance: 21.3
click at [502, 435] on div "Noir Blanc crème Gris clair Gris foncé Bleu marine Bleu clair Rose Rouge Bordea…" at bounding box center [370, 483] width 270 height 285
click at [478, 447] on div "Gris clair" at bounding box center [370, 472] width 270 height 51
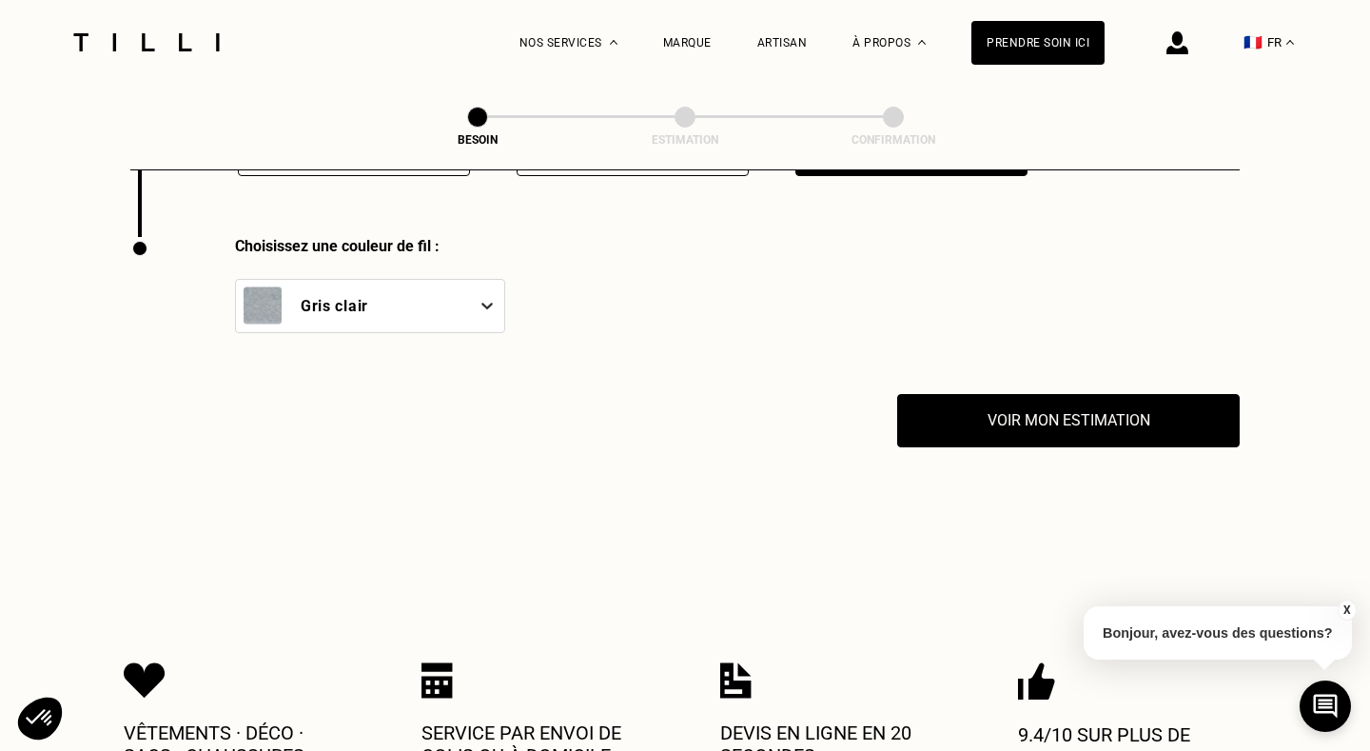
click at [490, 296] on icon at bounding box center [487, 305] width 19 height 19
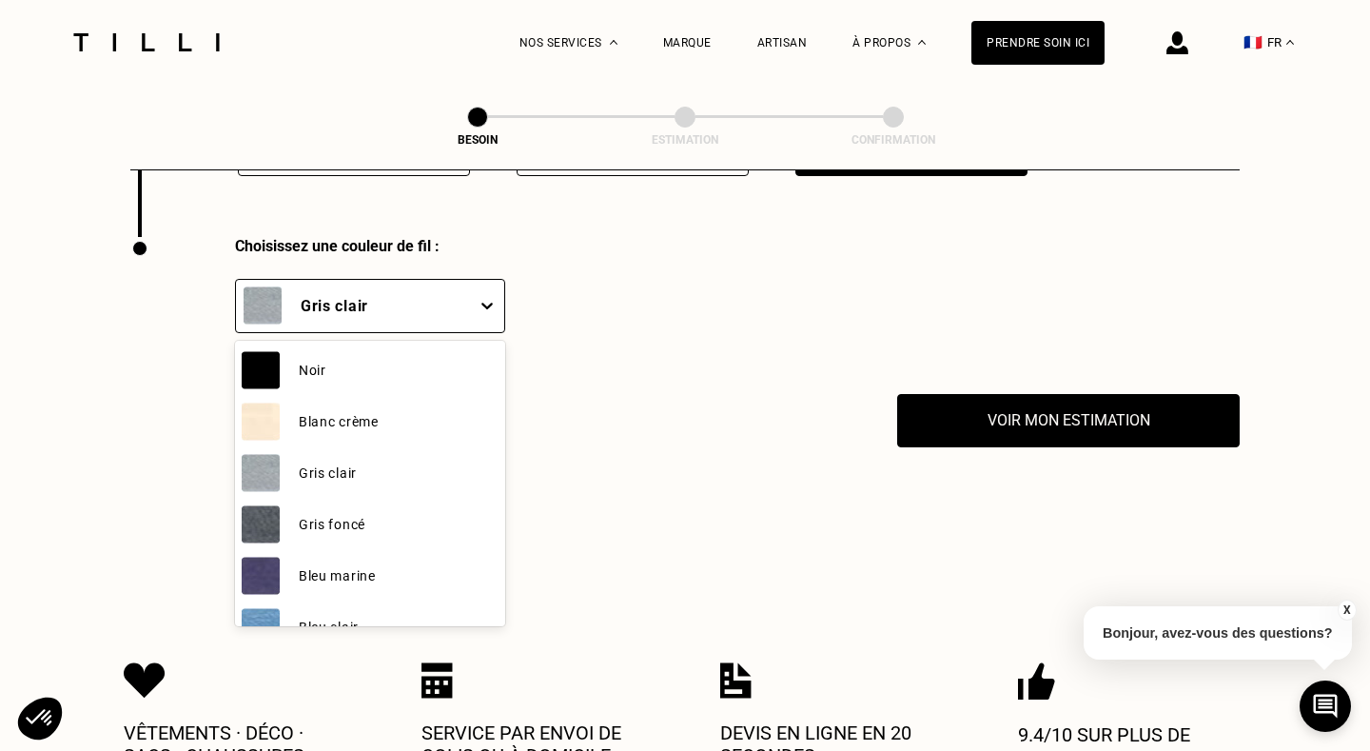
click at [256, 557] on img at bounding box center [261, 576] width 38 height 38
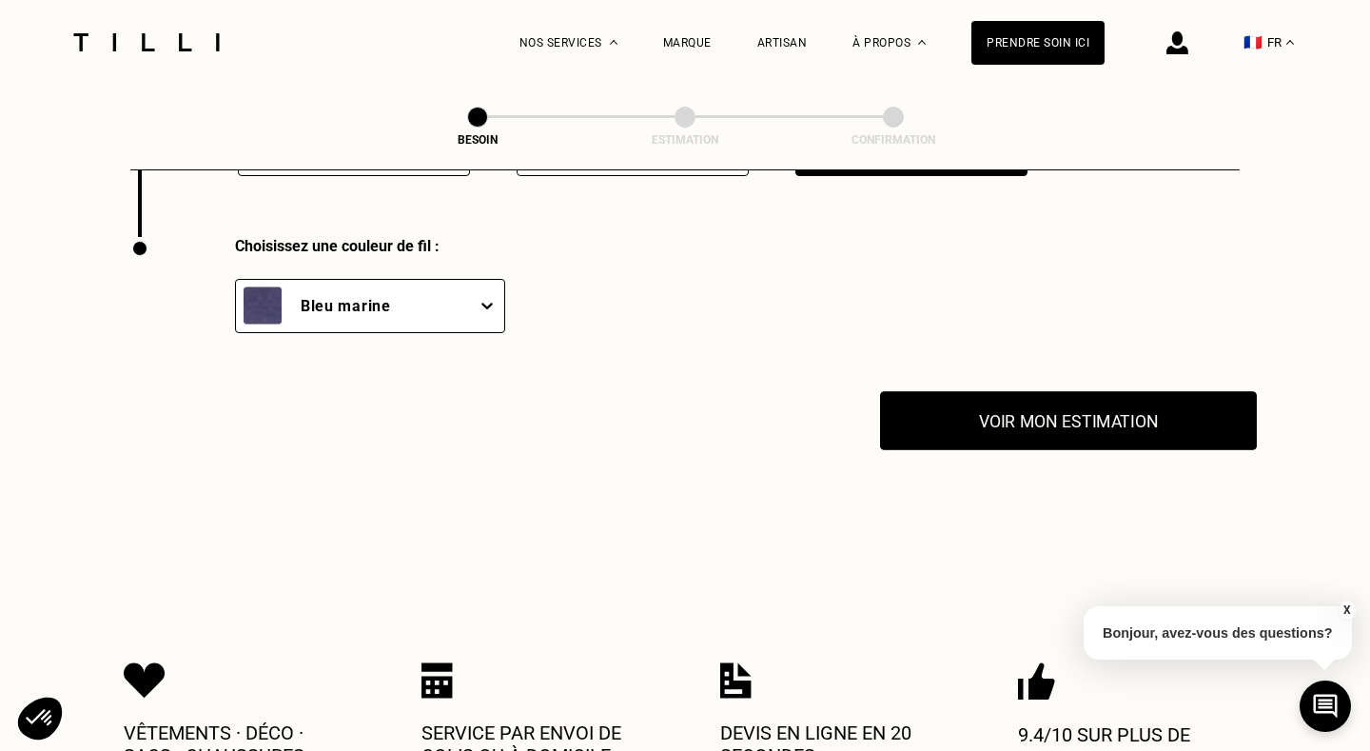
click at [1024, 399] on button "Voir mon estimation" at bounding box center [1068, 420] width 377 height 59
